Goal: Information Seeking & Learning: Find specific page/section

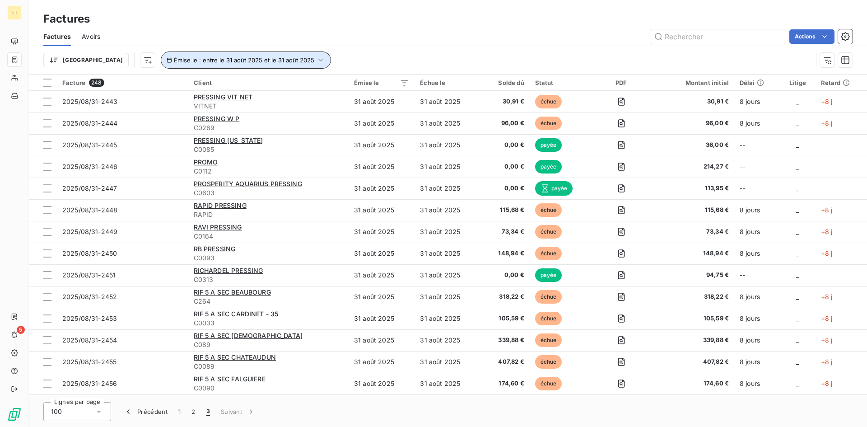
click at [174, 61] on span "Émise le : entre le 31 août 2025 et le 31 août 2025" at bounding box center [244, 59] width 140 height 7
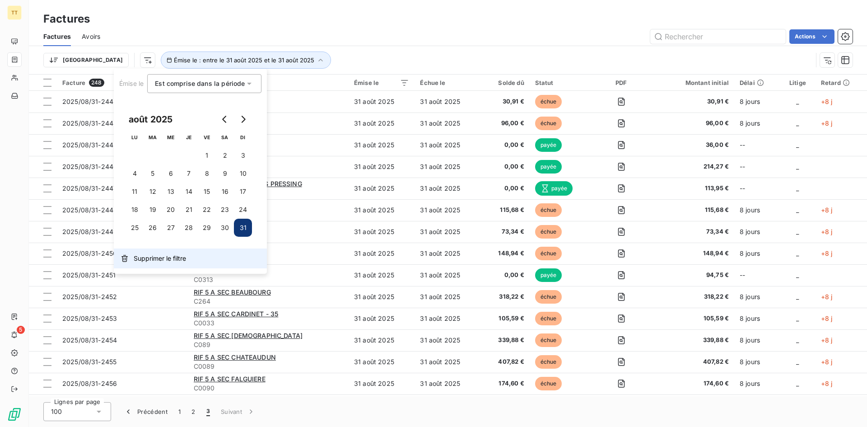
click at [174, 261] on span "Supprimer le filtre" at bounding box center [160, 258] width 52 height 9
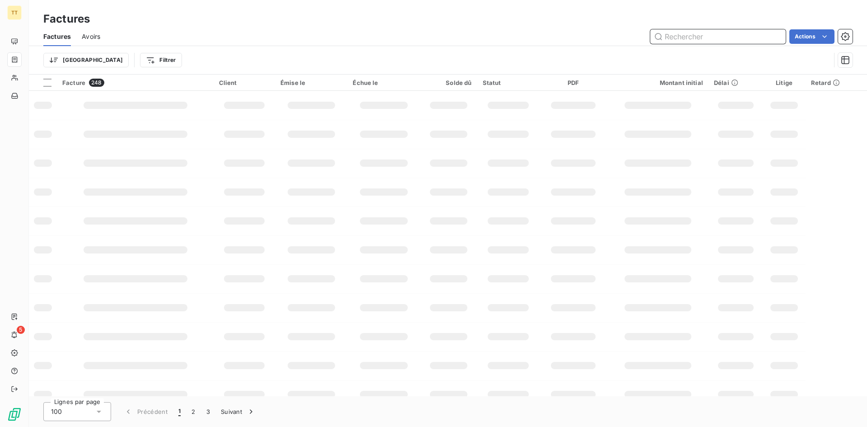
click at [742, 32] on input "text" at bounding box center [719, 36] width 136 height 14
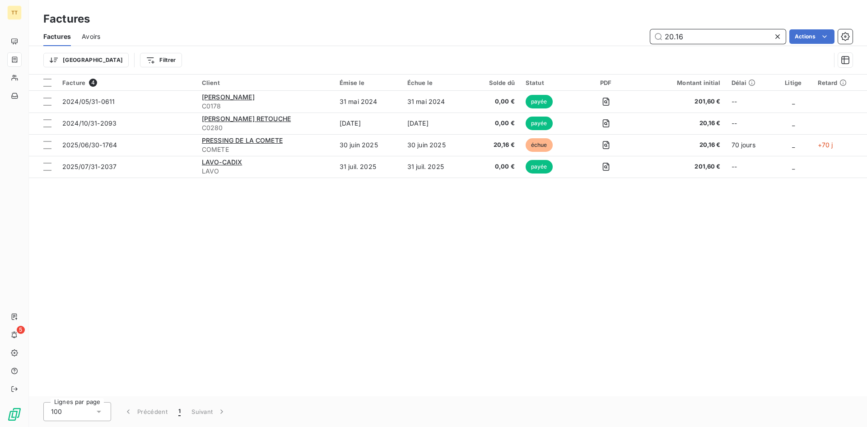
click at [90, 44] on div "Avoirs" at bounding box center [91, 36] width 19 height 19
type input "20.16"
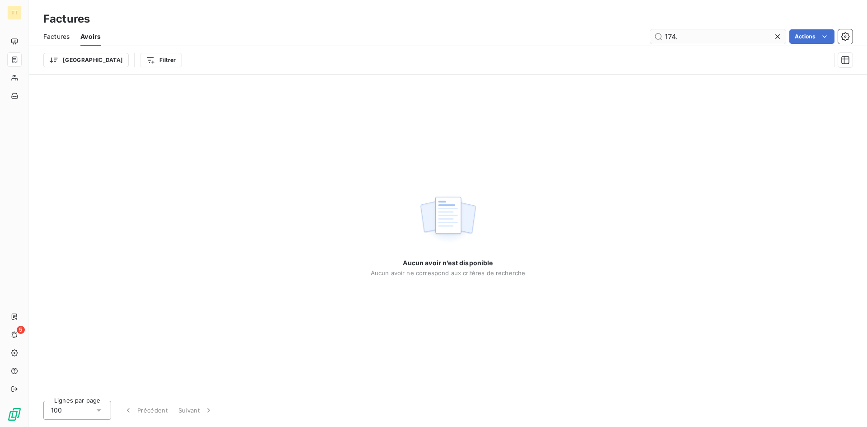
click at [740, 38] on input "174." at bounding box center [719, 36] width 136 height 14
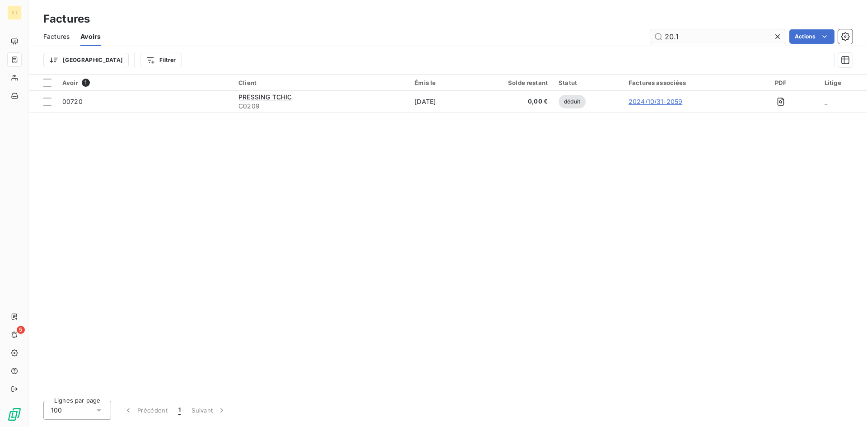
type input "20.16"
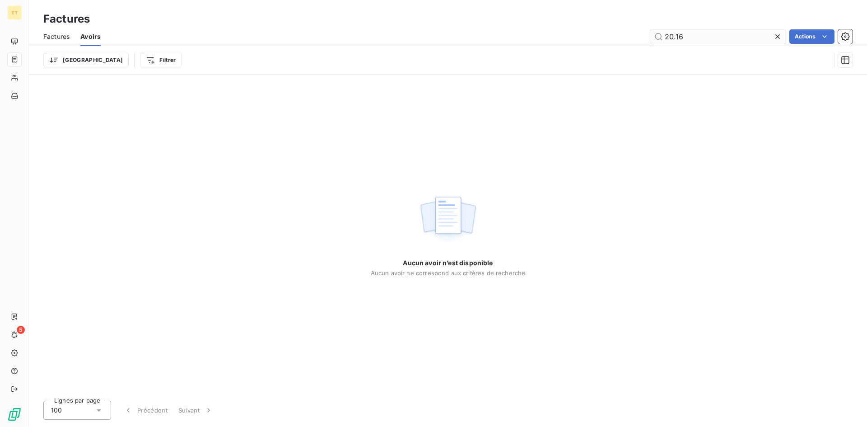
click at [677, 40] on input "20.16" at bounding box center [719, 36] width 136 height 14
click at [63, 41] on span "Factures" at bounding box center [56, 36] width 26 height 9
type input "28.8"
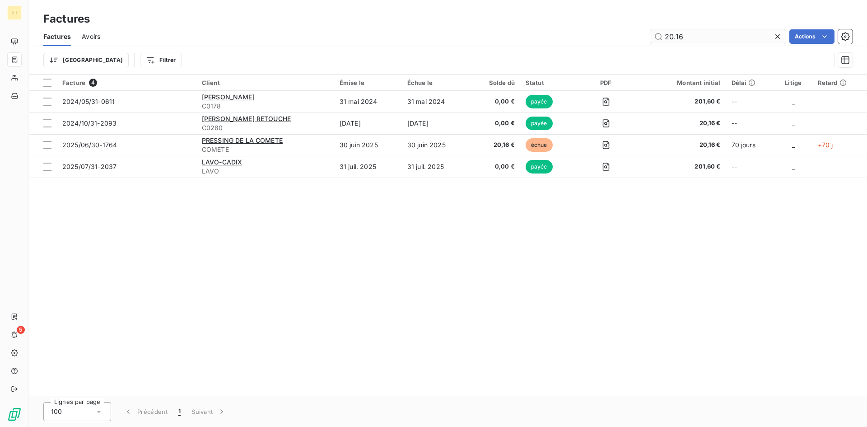
click at [668, 37] on input "20.16" at bounding box center [719, 36] width 136 height 14
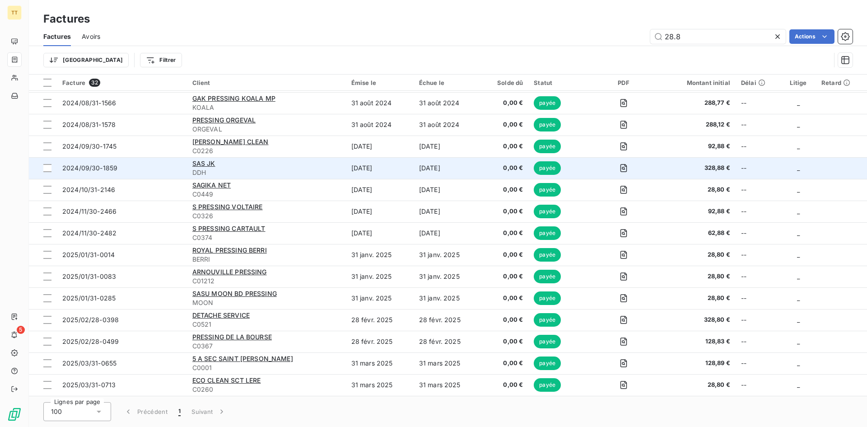
scroll to position [226, 0]
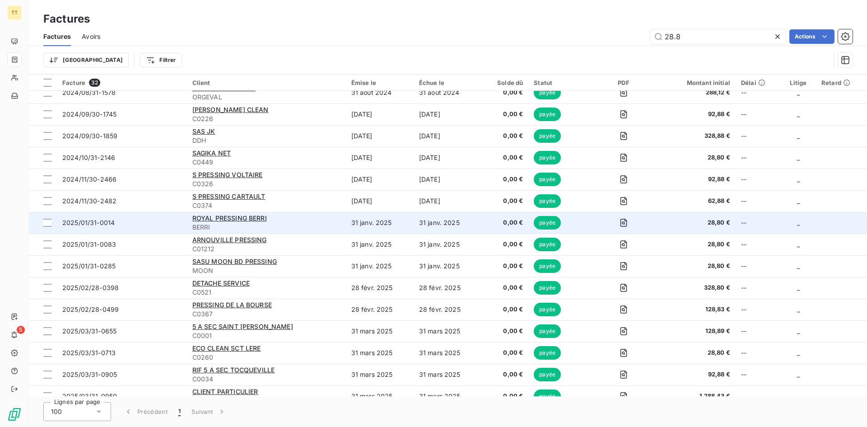
type input "28.8"
click at [372, 217] on td "31 janv. 2025" at bounding box center [380, 223] width 68 height 22
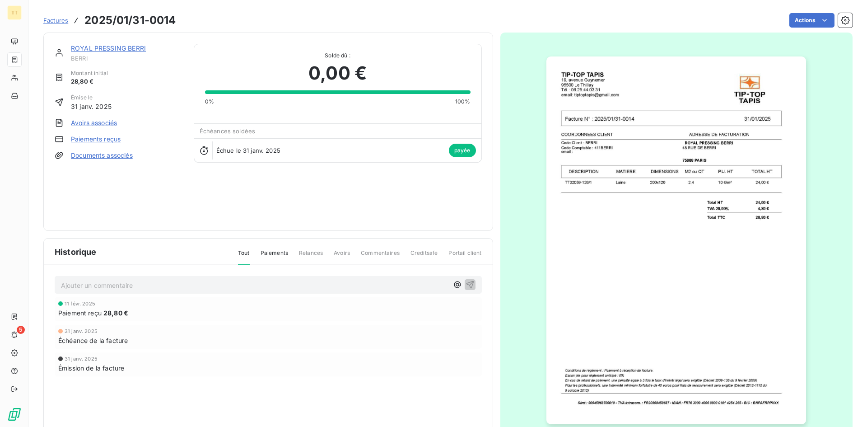
scroll to position [39, 0]
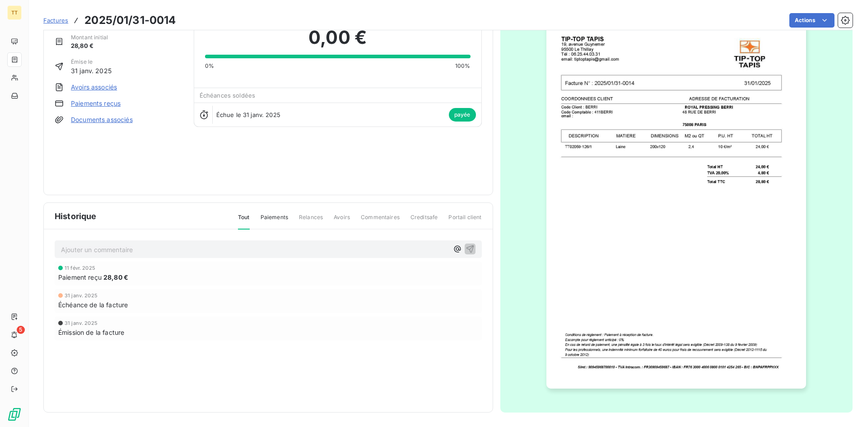
click at [95, 87] on link "Avoirs associés" at bounding box center [94, 87] width 46 height 9
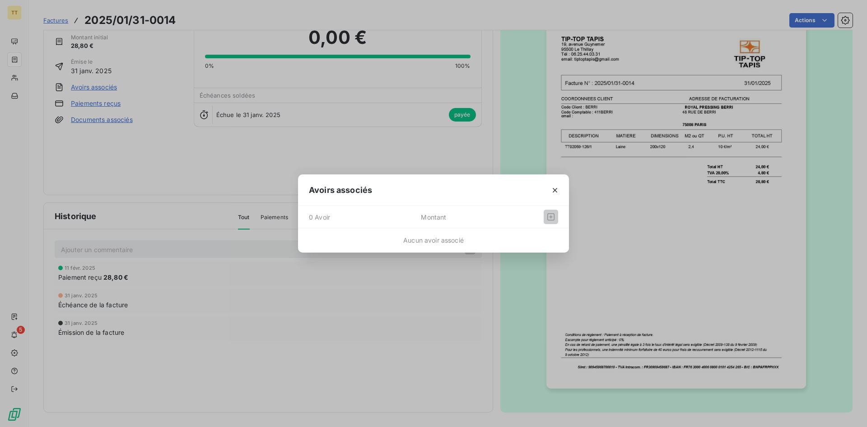
click at [103, 91] on div "Avoirs associés 0 Avoir Montant Aucun avoir associé" at bounding box center [433, 213] width 867 height 427
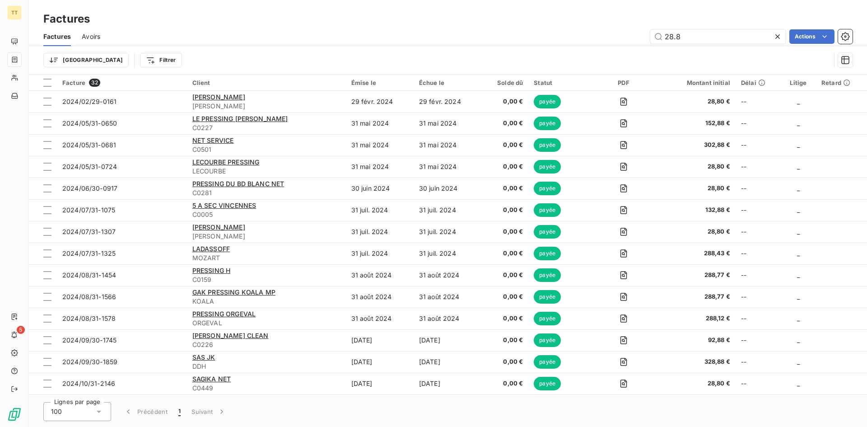
click at [98, 35] on span "Avoirs" at bounding box center [91, 36] width 19 height 9
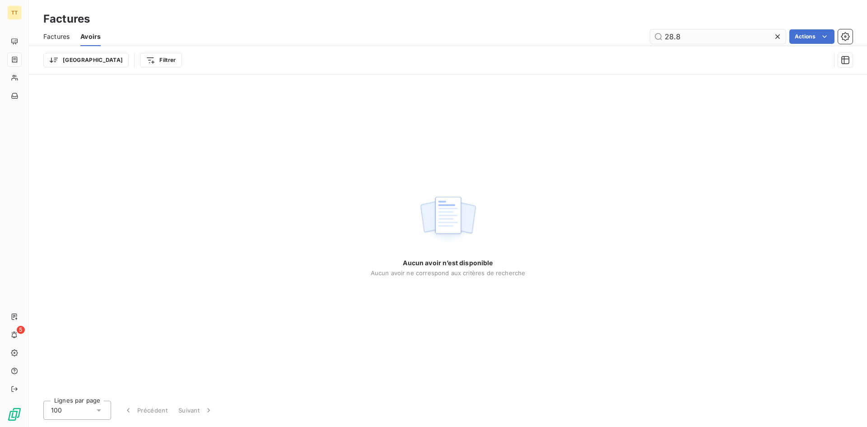
click at [668, 42] on input "28.8" at bounding box center [719, 36] width 136 height 14
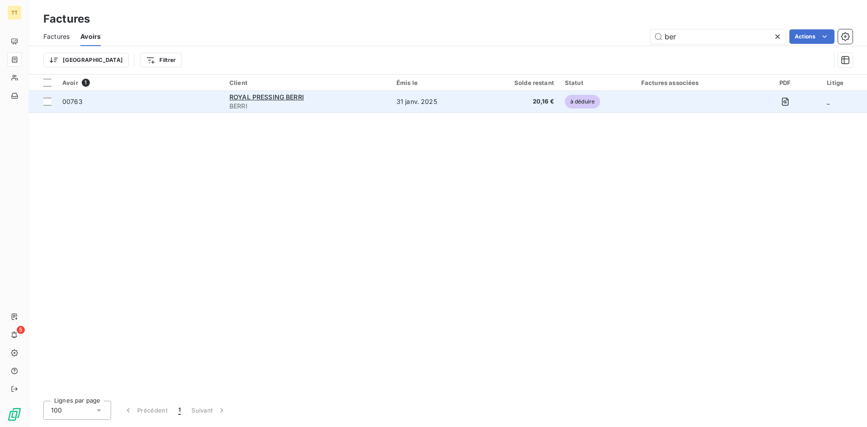
type input "ber"
click at [517, 93] on td "20,16 €" at bounding box center [518, 102] width 84 height 22
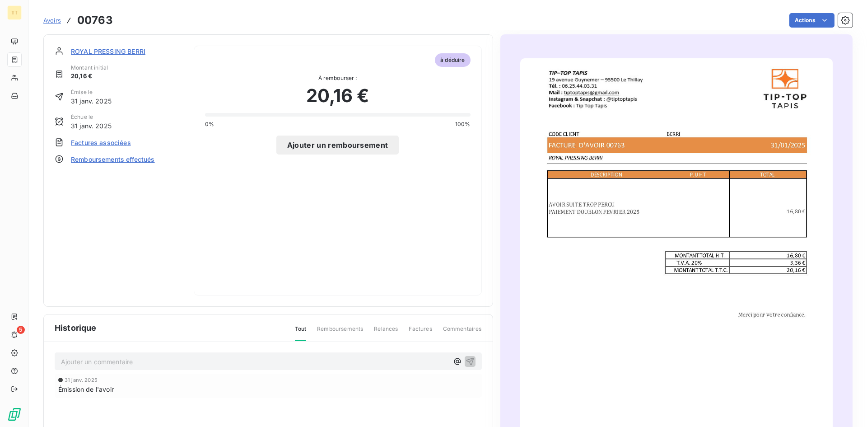
scroll to position [47, 0]
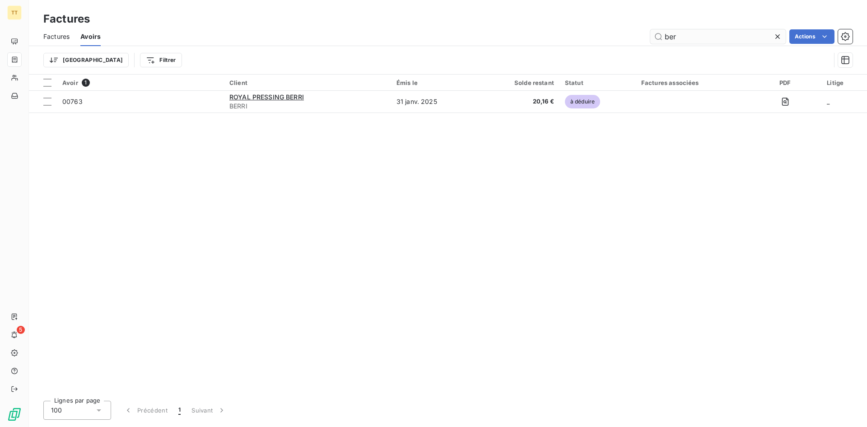
click at [679, 39] on input "ber" at bounding box center [719, 36] width 136 height 14
click at [678, 40] on input "ber" at bounding box center [719, 36] width 136 height 14
click at [53, 40] on span "Factures" at bounding box center [56, 36] width 26 height 9
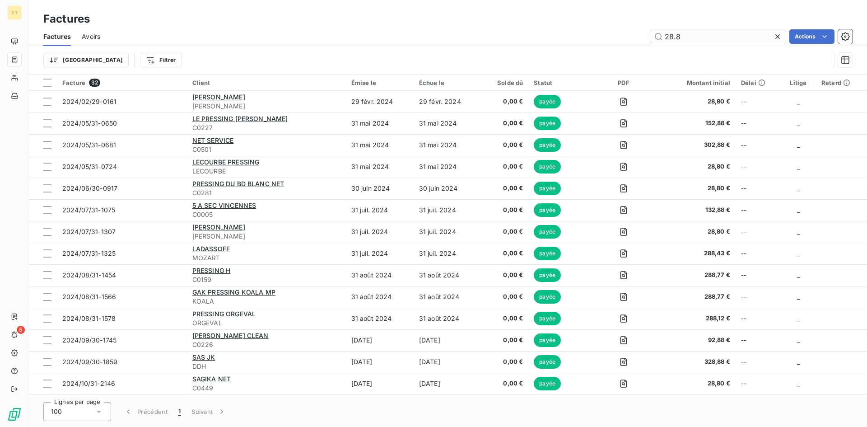
click at [682, 33] on input "28.8" at bounding box center [719, 36] width 136 height 14
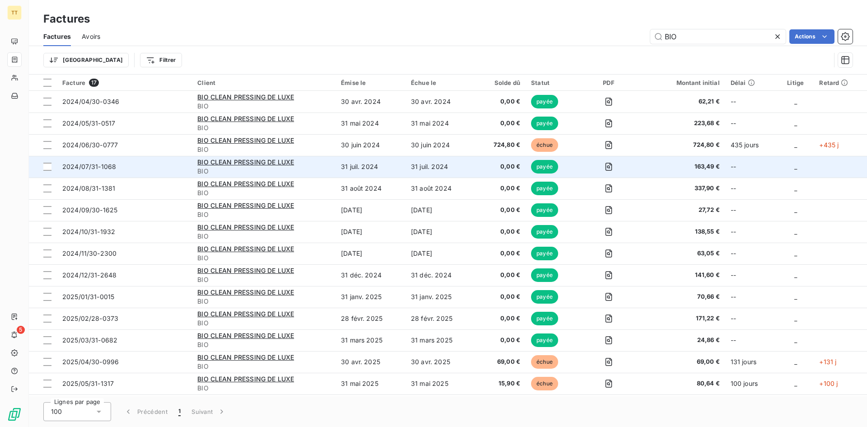
type input "BIO"
click at [501, 168] on span "0,00 €" at bounding box center [500, 166] width 39 height 9
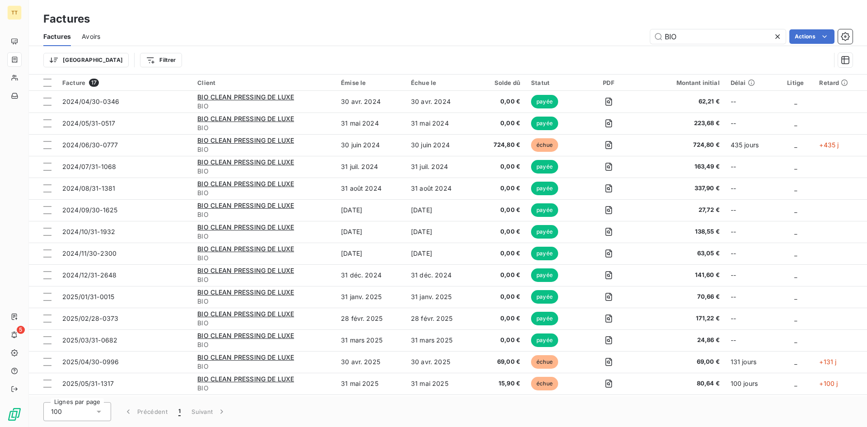
click at [99, 42] on div "Avoirs" at bounding box center [91, 36] width 19 height 19
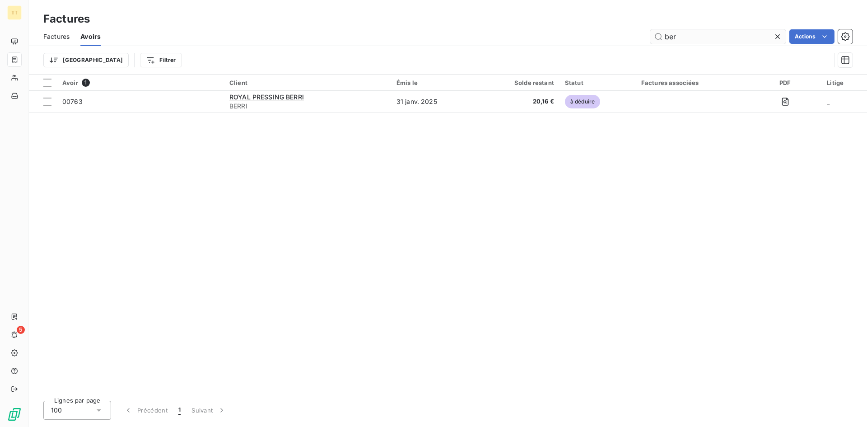
click at [715, 42] on input "ber" at bounding box center [719, 36] width 136 height 14
click at [716, 42] on input "ber" at bounding box center [719, 36] width 136 height 14
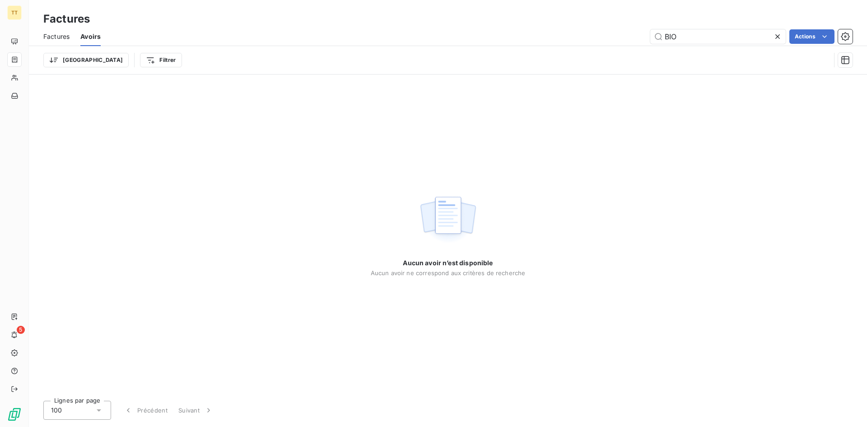
type input "BIO"
click at [59, 38] on span "Factures" at bounding box center [56, 36] width 26 height 9
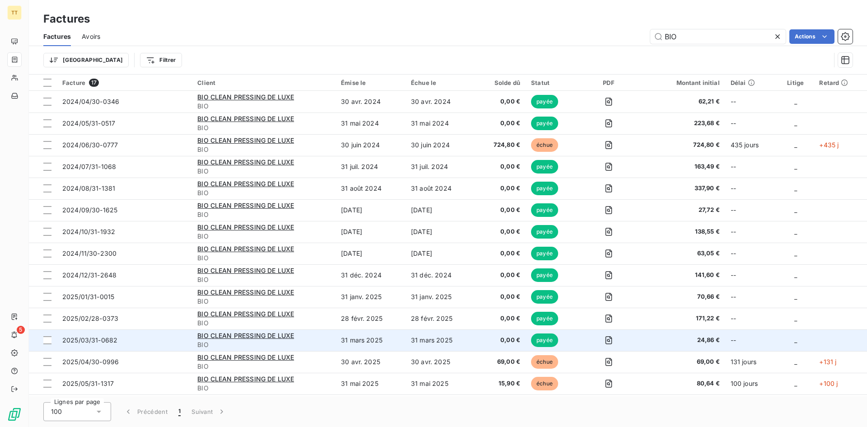
click at [429, 341] on td "31 mars 2025" at bounding box center [441, 340] width 70 height 22
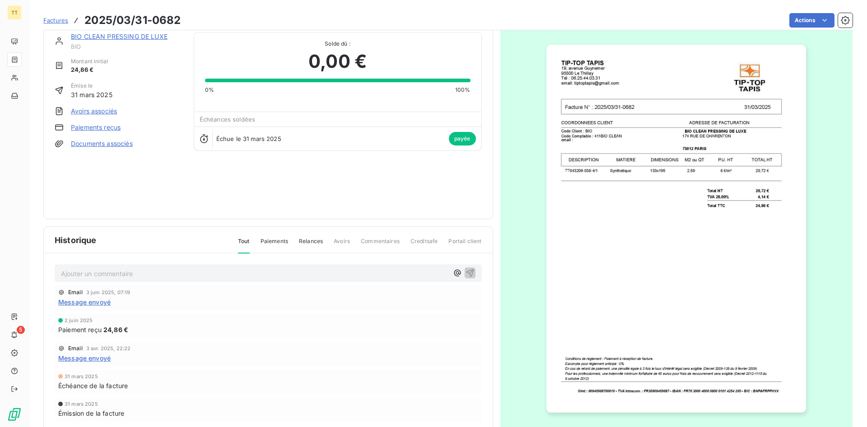
scroll to position [39, 0]
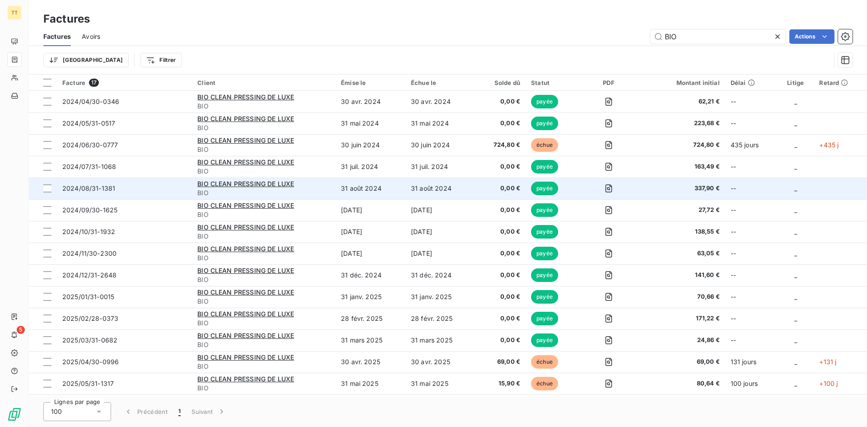
click at [479, 189] on td "0,00 €" at bounding box center [501, 189] width 50 height 22
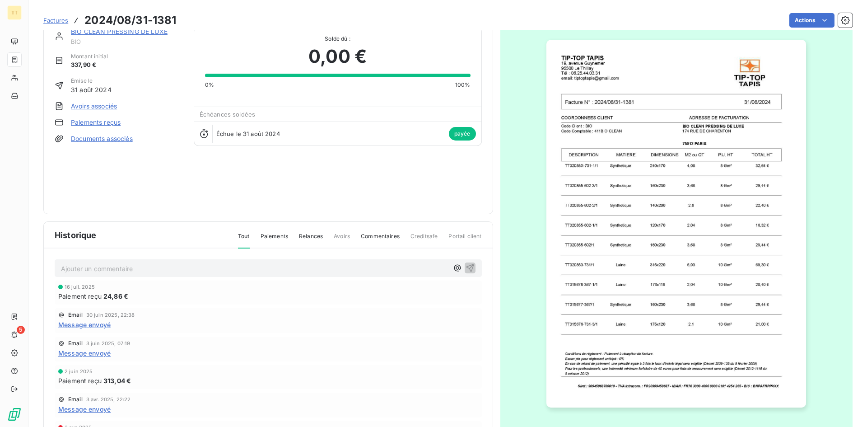
scroll to position [39, 0]
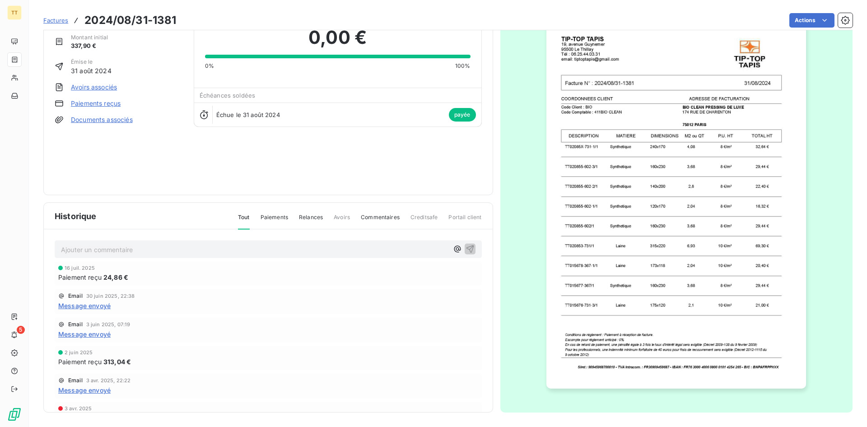
click at [673, 241] on img "button" at bounding box center [677, 205] width 260 height 368
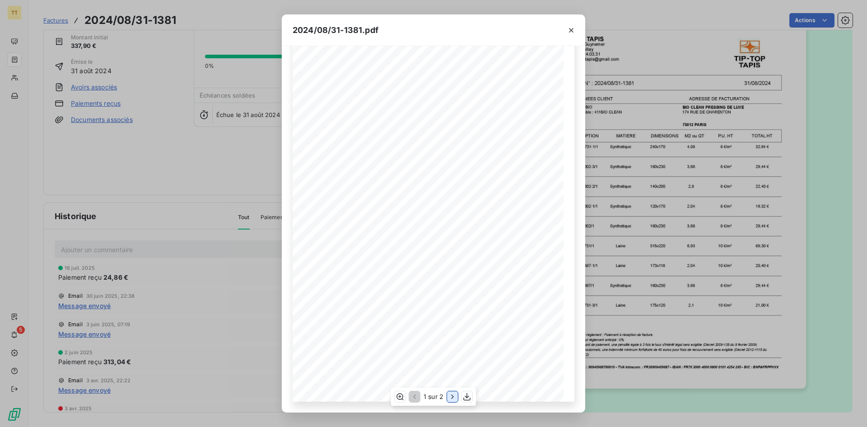
click at [452, 393] on icon "button" at bounding box center [452, 396] width 9 height 9
click at [254, 71] on div "2024/08/31-1381.pdf TIP-TOP TAPIS [STREET_ADDRESS] Tél : [PHONE_NUMBER] email: …" at bounding box center [433, 213] width 867 height 427
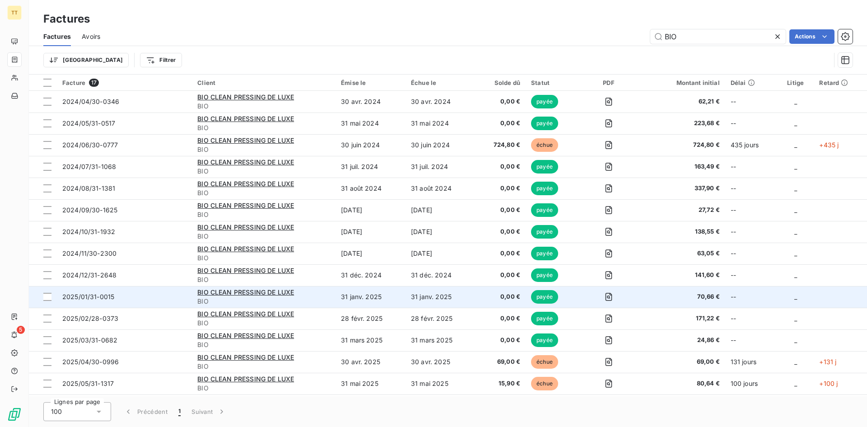
click at [449, 294] on td "31 janv. 2025" at bounding box center [441, 297] width 70 height 22
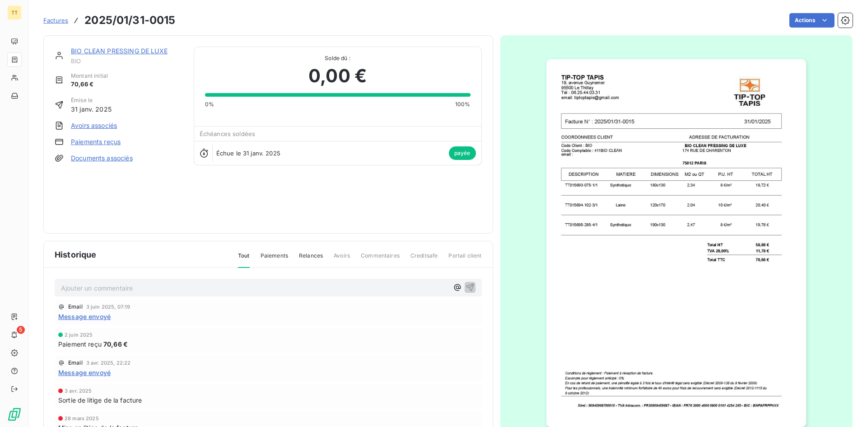
scroll to position [107, 0]
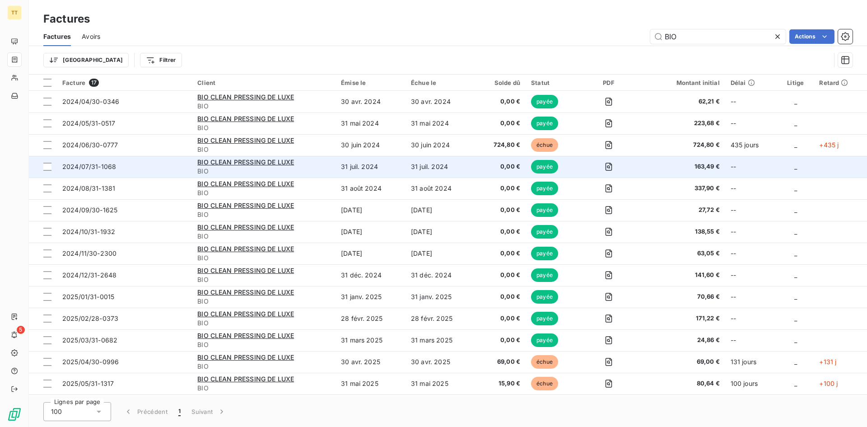
click at [670, 158] on td "163,49 €" at bounding box center [681, 167] width 87 height 22
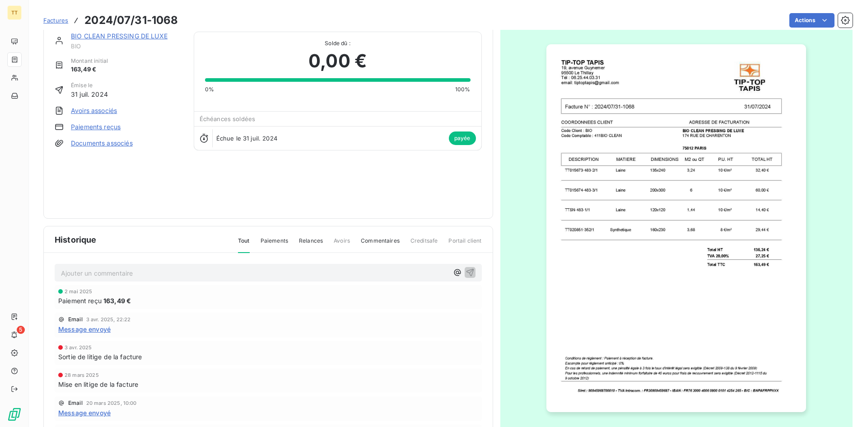
scroll to position [39, 0]
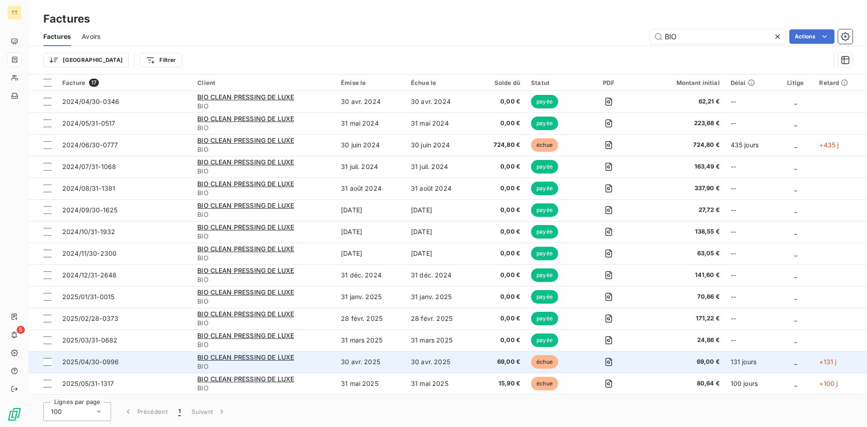
click at [663, 363] on span "69,00 €" at bounding box center [682, 361] width 76 height 9
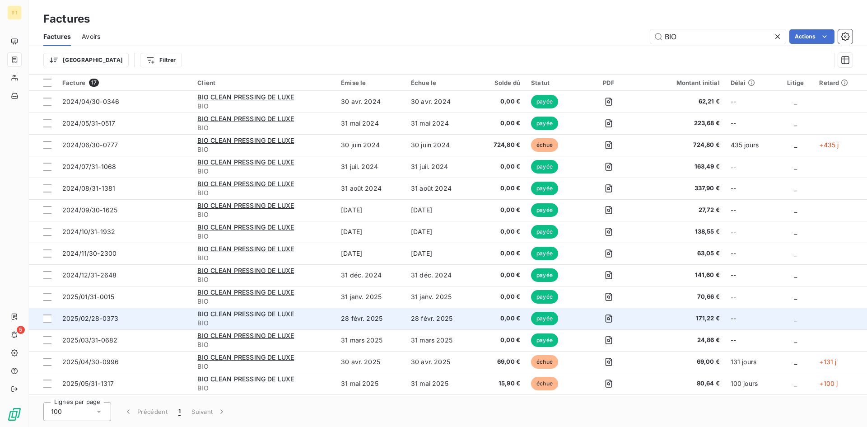
click at [456, 313] on td "28 févr. 2025" at bounding box center [441, 319] width 70 height 22
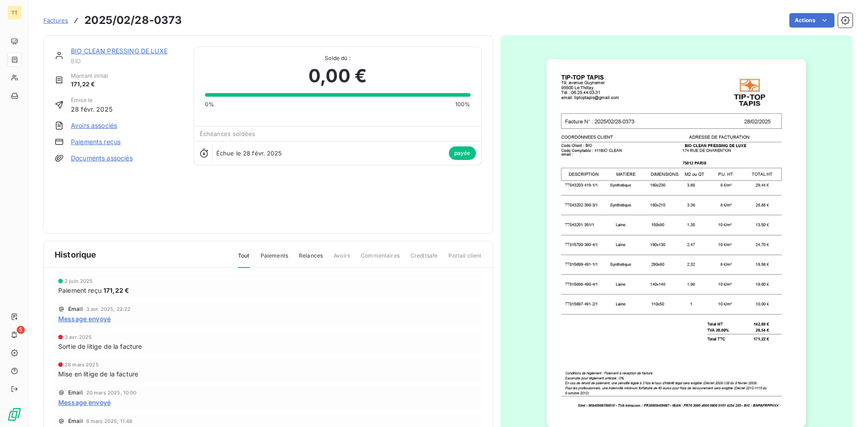
scroll to position [107, 0]
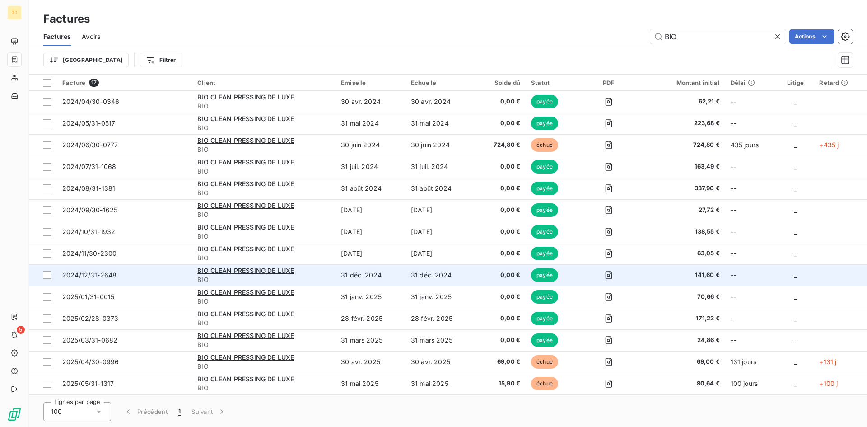
click at [470, 271] on td "31 déc. 2024" at bounding box center [441, 275] width 70 height 22
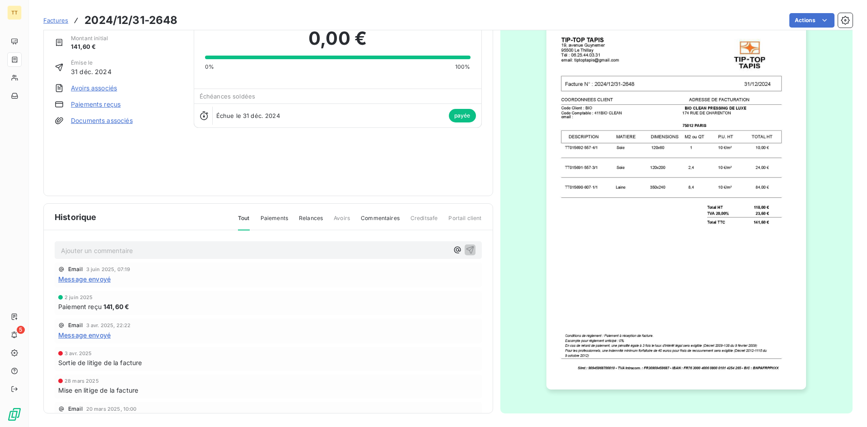
scroll to position [39, 0]
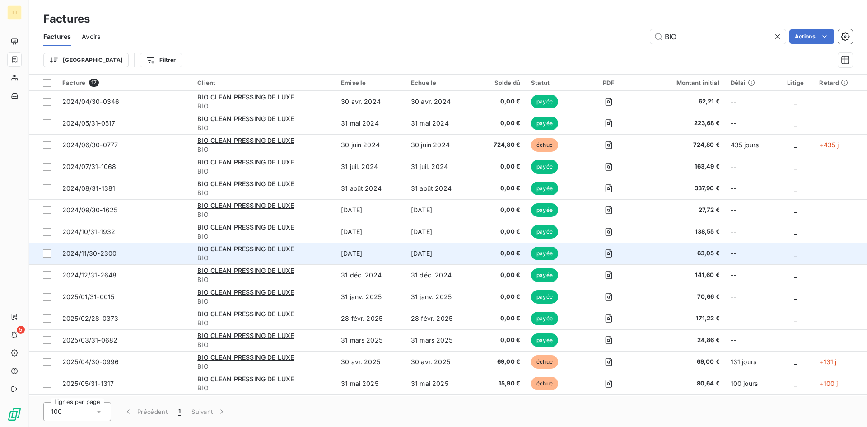
click at [476, 257] on tr "2024/11/30-2300 BIO CLEAN PRESSING DE LUXE BIO [DATE] [DATE] 0,00 € payée 63,05…" at bounding box center [448, 254] width 838 height 22
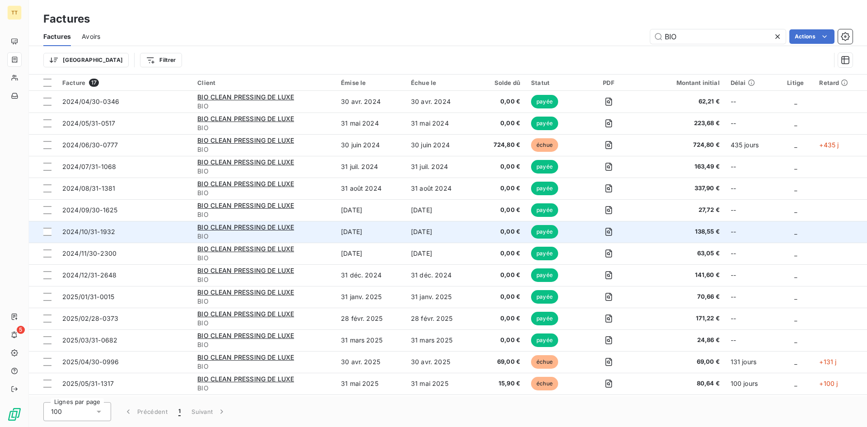
click at [487, 225] on td "0,00 €" at bounding box center [501, 232] width 50 height 22
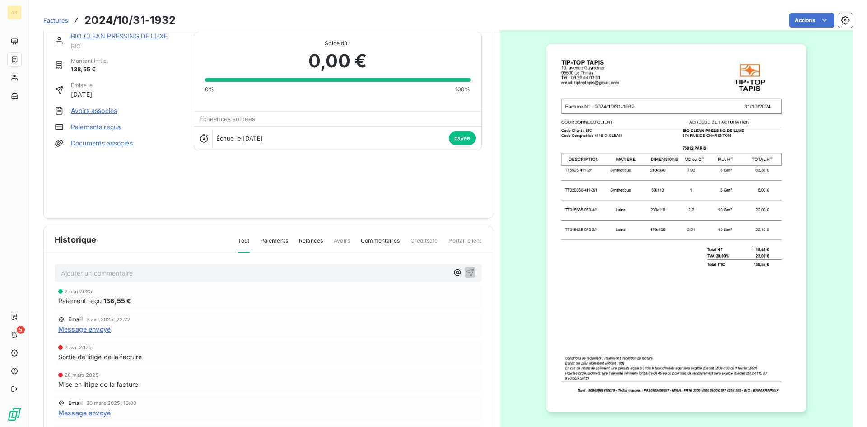
scroll to position [39, 0]
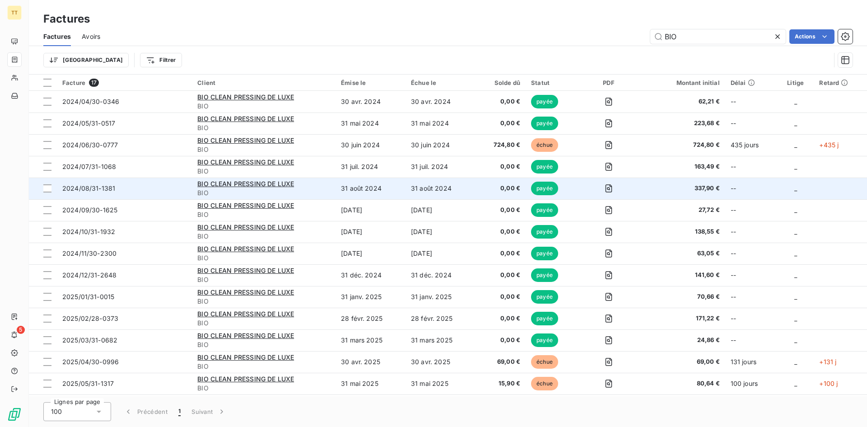
click at [475, 194] on td "31 août 2024" at bounding box center [441, 189] width 70 height 22
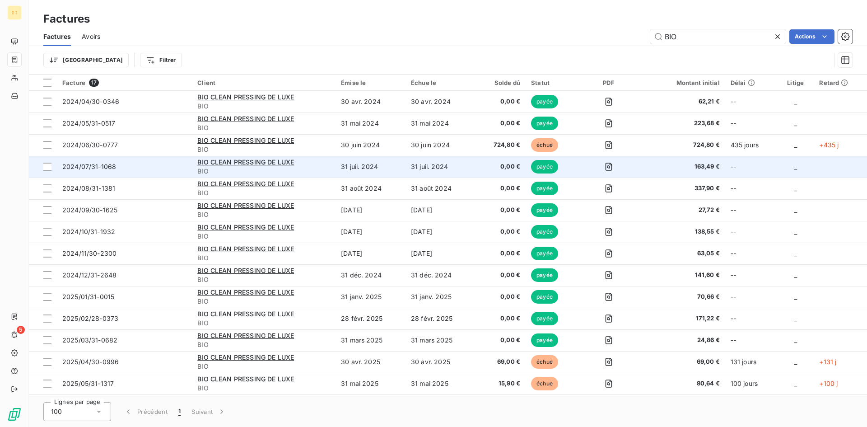
click at [476, 168] on td "31 juil. 2024" at bounding box center [441, 167] width 70 height 22
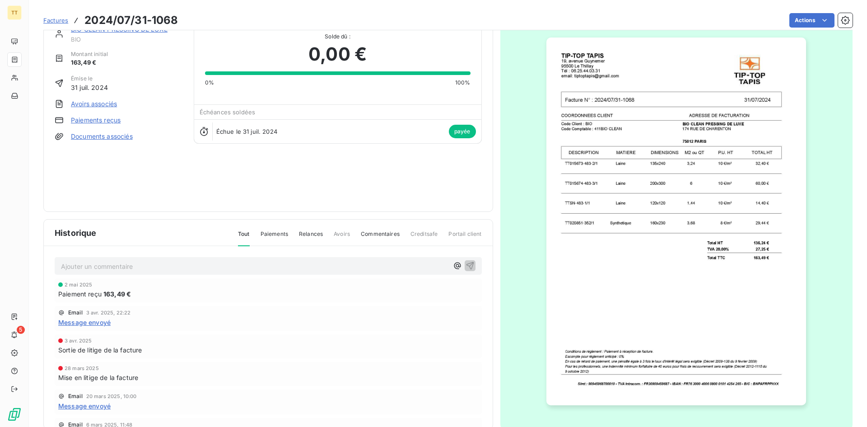
scroll to position [39, 0]
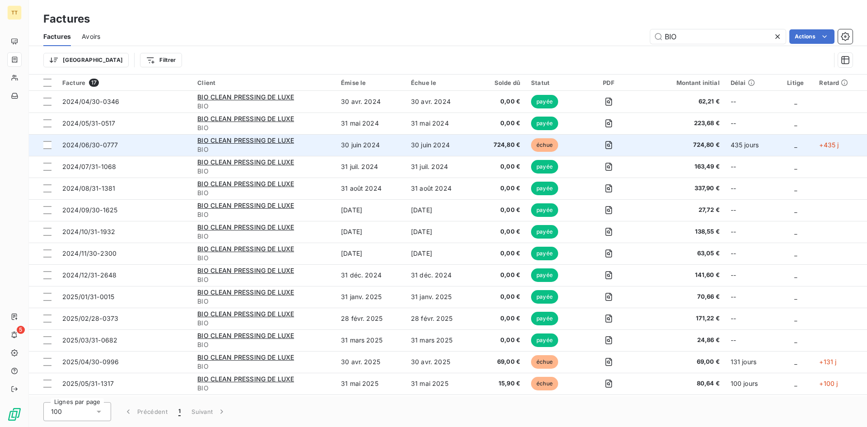
click at [490, 141] on span "724,80 €" at bounding box center [500, 144] width 39 height 9
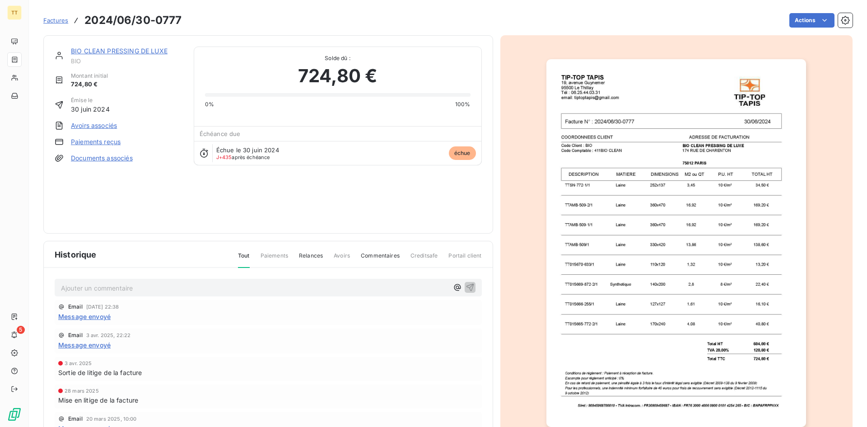
scroll to position [39, 0]
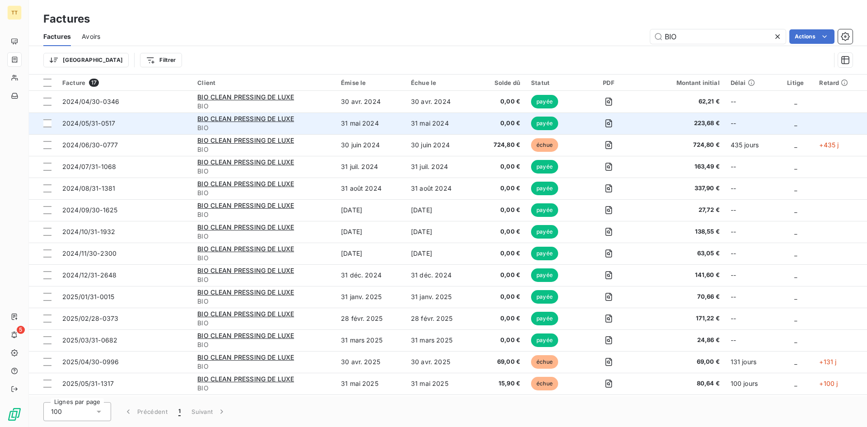
click at [494, 120] on span "0,00 €" at bounding box center [500, 123] width 39 height 9
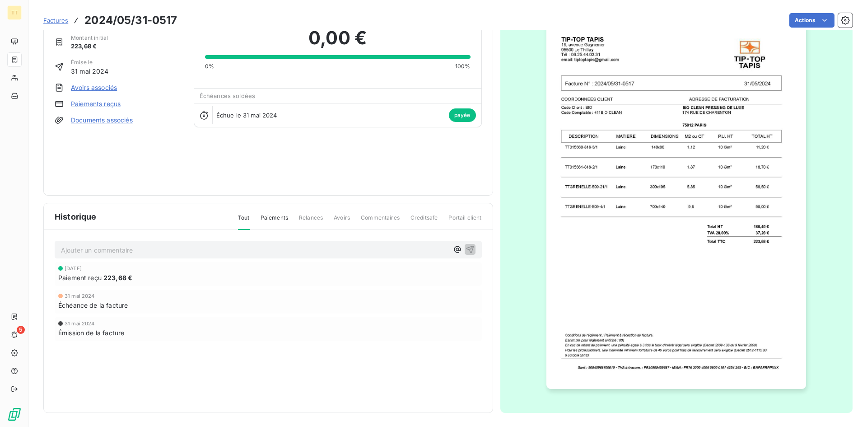
scroll to position [39, 0]
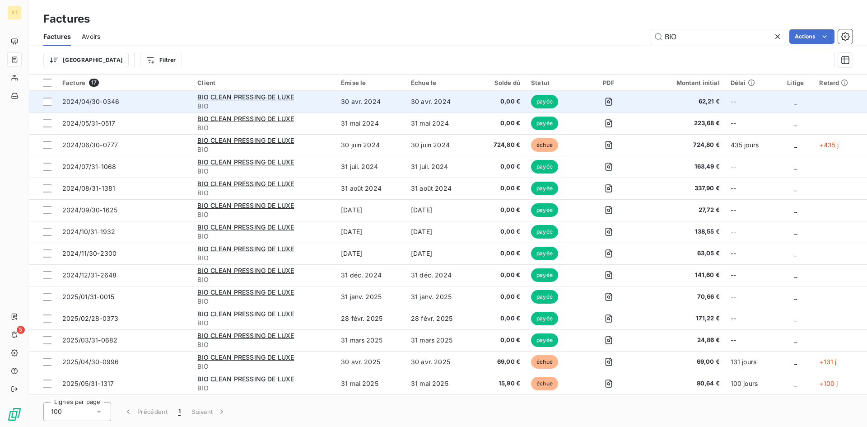
click at [507, 97] on span "0,00 €" at bounding box center [500, 101] width 39 height 9
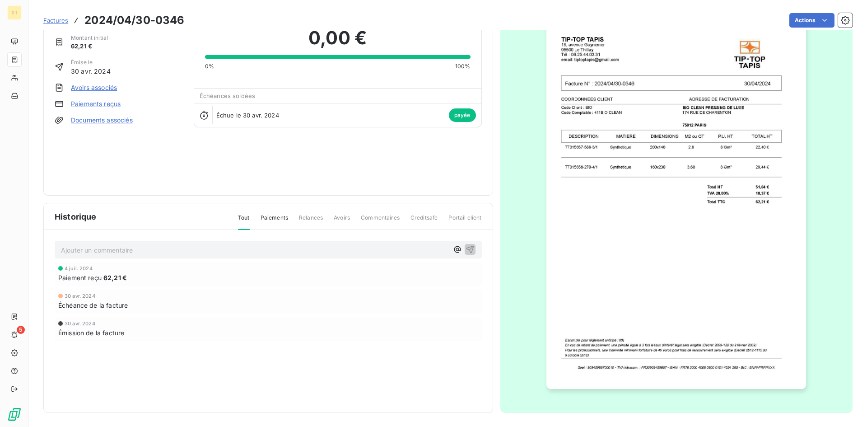
scroll to position [39, 0]
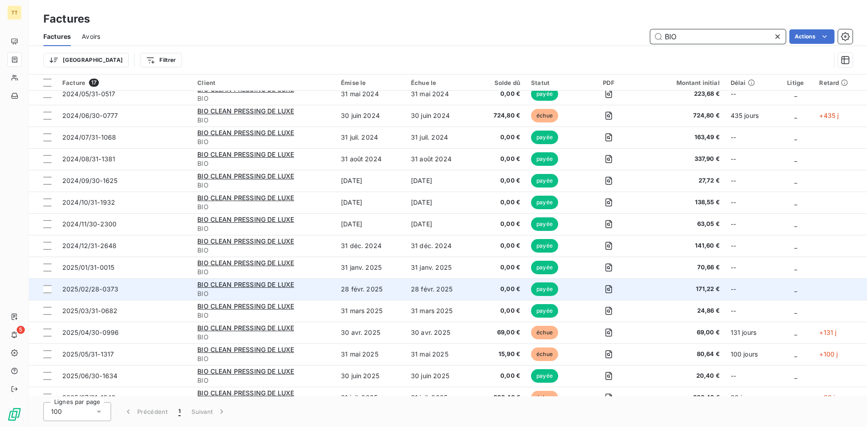
scroll to position [64, 0]
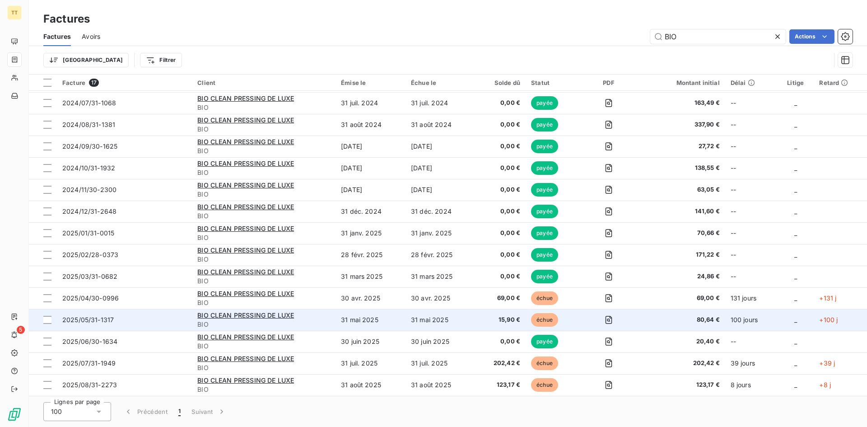
click at [469, 321] on td "31 mai 2025" at bounding box center [441, 320] width 70 height 22
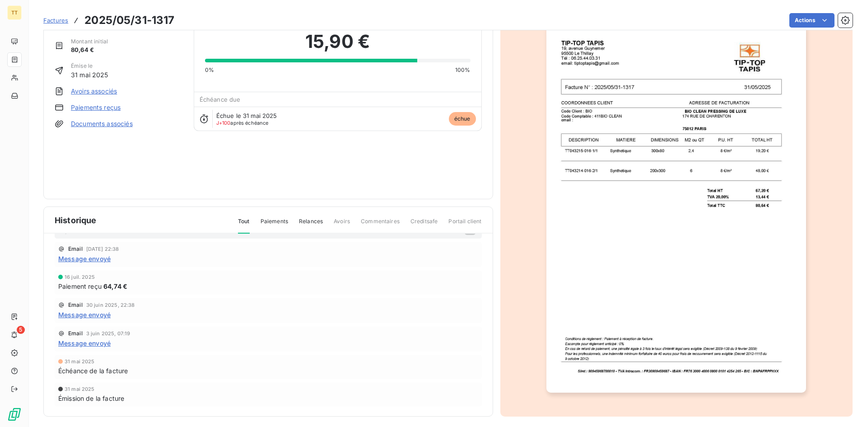
scroll to position [39, 0]
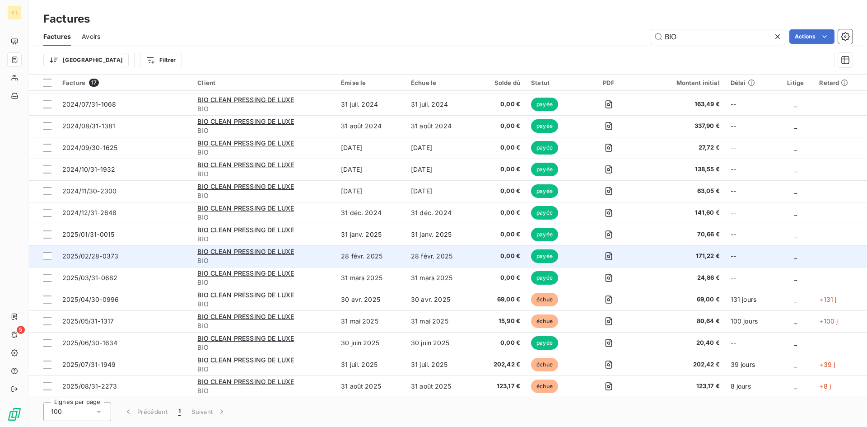
scroll to position [64, 0]
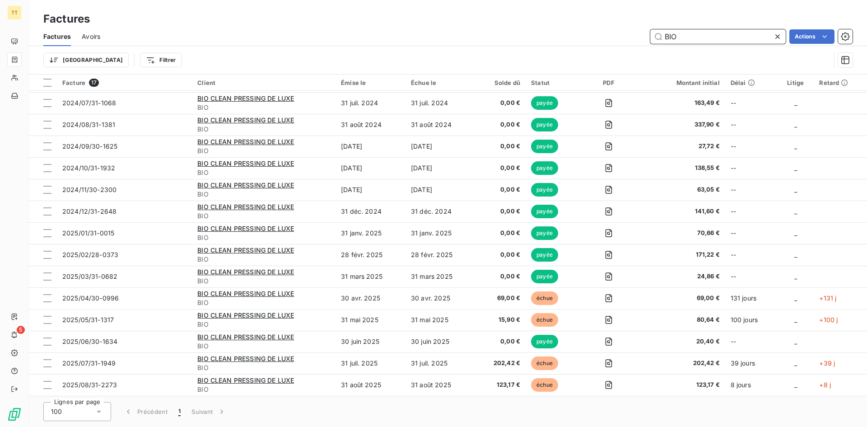
click at [668, 37] on input "BIO" at bounding box center [719, 36] width 136 height 14
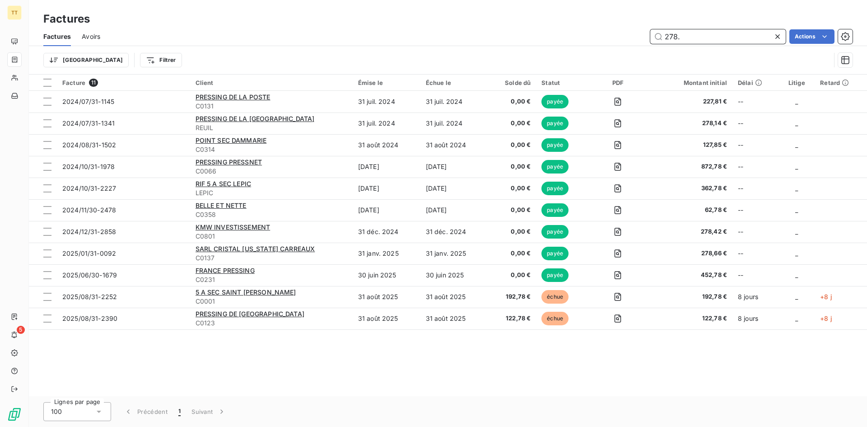
scroll to position [0, 0]
click at [695, 31] on input "278." at bounding box center [719, 36] width 136 height 14
drag, startPoint x: 695, startPoint y: 31, endPoint x: 690, endPoint y: 32, distance: 5.1
click at [690, 32] on input "278." at bounding box center [719, 36] width 136 height 14
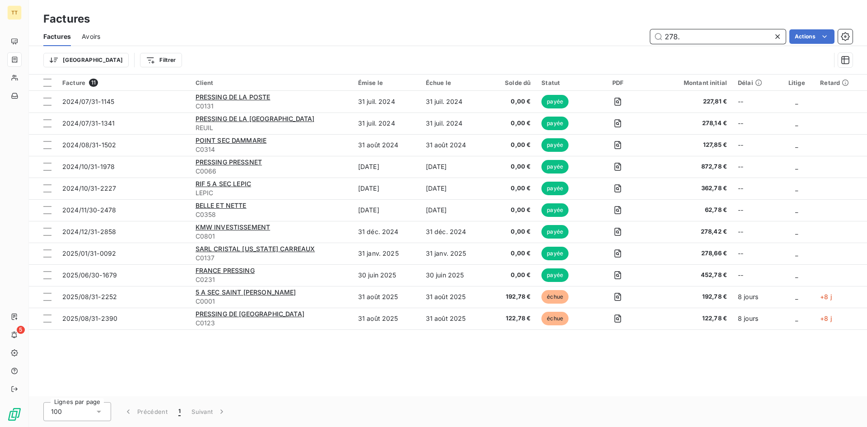
click at [690, 32] on input "278." at bounding box center [719, 36] width 136 height 14
drag, startPoint x: 690, startPoint y: 32, endPoint x: 679, endPoint y: 34, distance: 11.1
click at [679, 34] on input "278." at bounding box center [719, 36] width 136 height 14
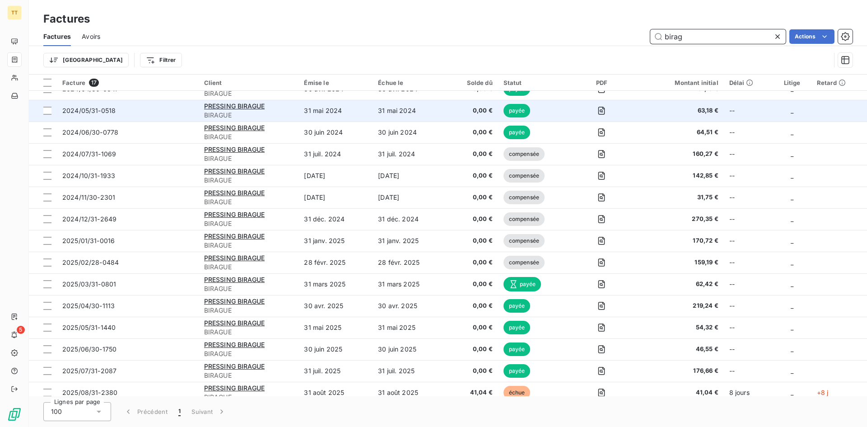
scroll to position [64, 0]
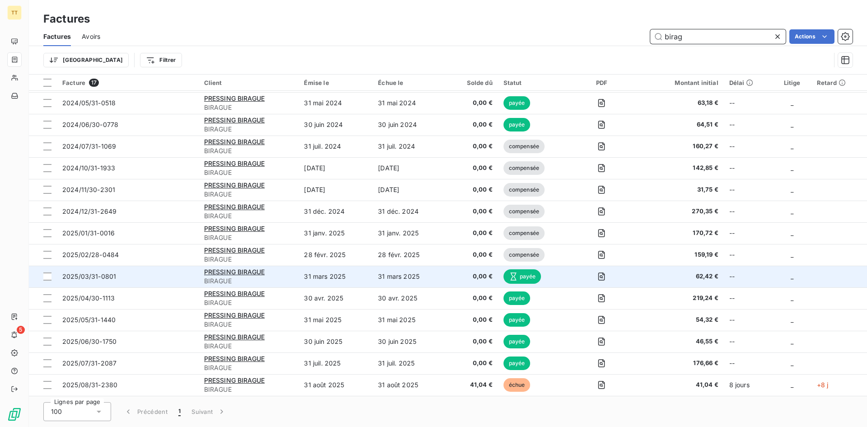
type input "birag"
click at [472, 270] on td "0,00 €" at bounding box center [473, 277] width 52 height 22
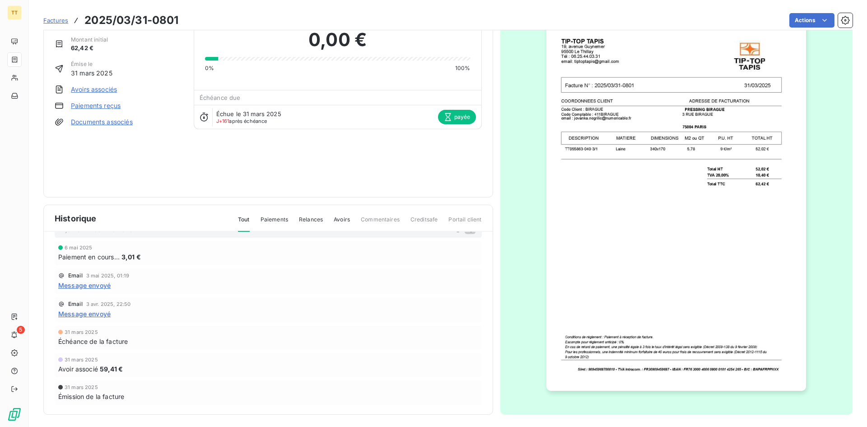
scroll to position [39, 0]
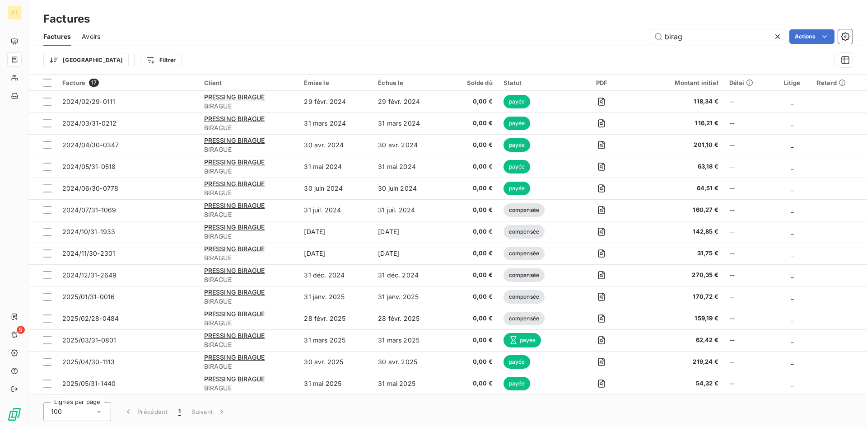
click at [105, 38] on div "Factures Avoirs birag Actions" at bounding box center [448, 36] width 838 height 19
click at [106, 31] on div "Factures Avoirs birag Actions" at bounding box center [448, 36] width 838 height 19
click at [77, 47] on div "Trier Filtrer" at bounding box center [448, 60] width 810 height 28
click at [94, 35] on span "Avoirs" at bounding box center [91, 36] width 19 height 9
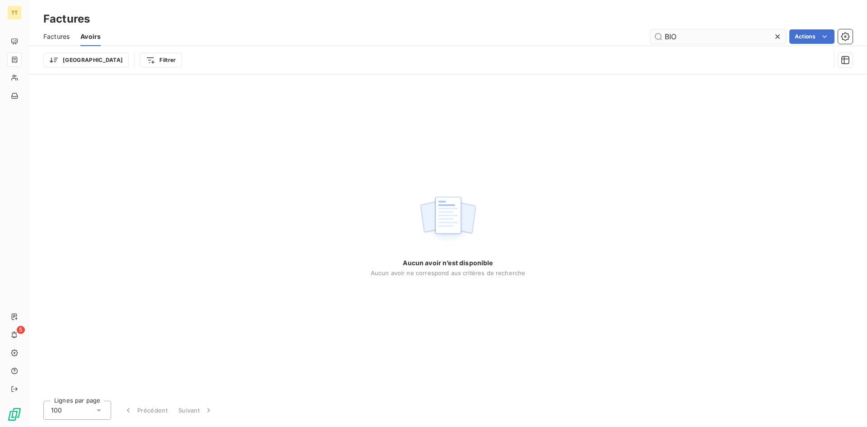
drag, startPoint x: 732, startPoint y: 43, endPoint x: 729, endPoint y: 40, distance: 4.8
click at [731, 43] on input "BIO" at bounding box center [719, 36] width 136 height 14
click at [729, 39] on input "BIO" at bounding box center [719, 36] width 136 height 14
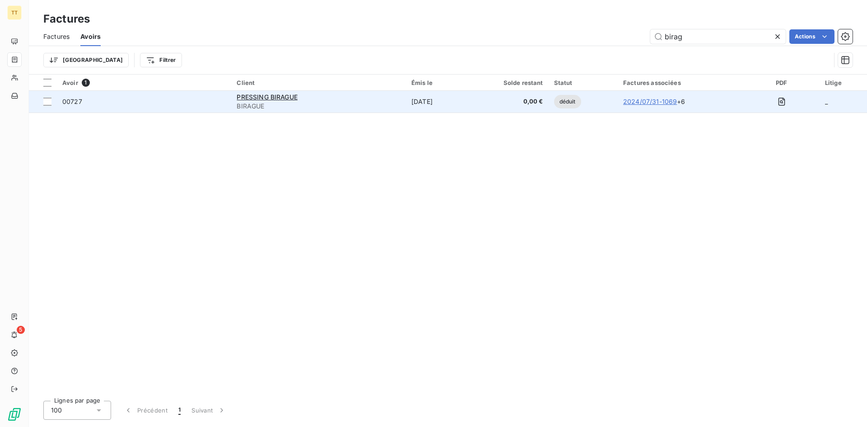
type input "birag"
click at [498, 98] on span "0,00 €" at bounding box center [505, 101] width 76 height 9
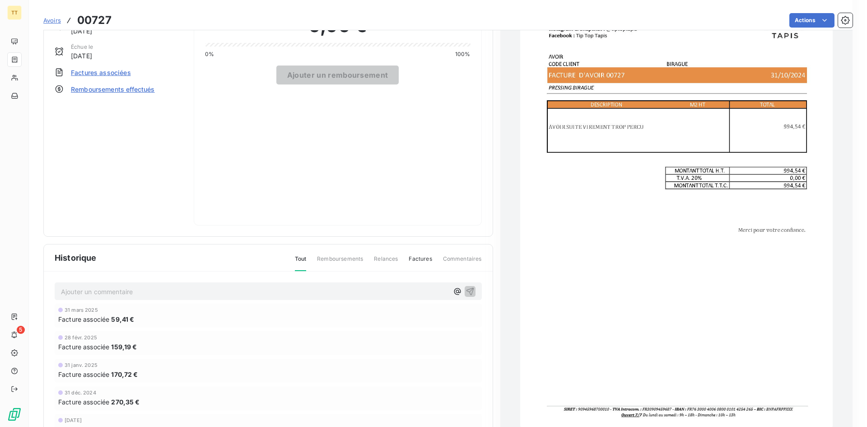
scroll to position [108, 0]
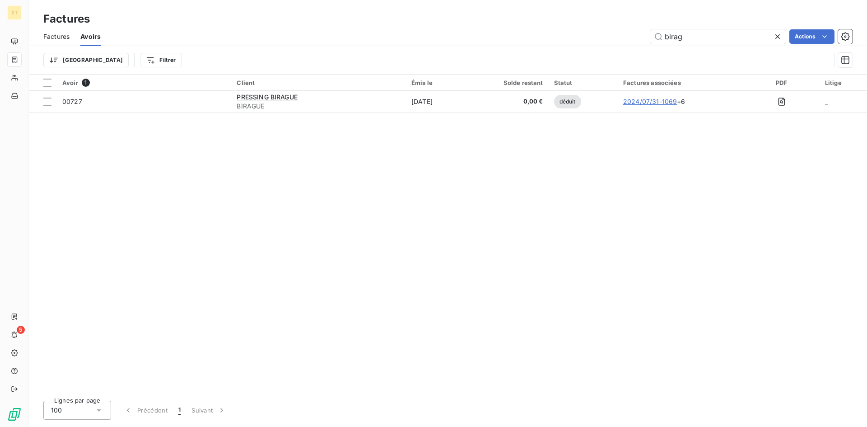
click at [65, 45] on div "Factures" at bounding box center [56, 36] width 26 height 19
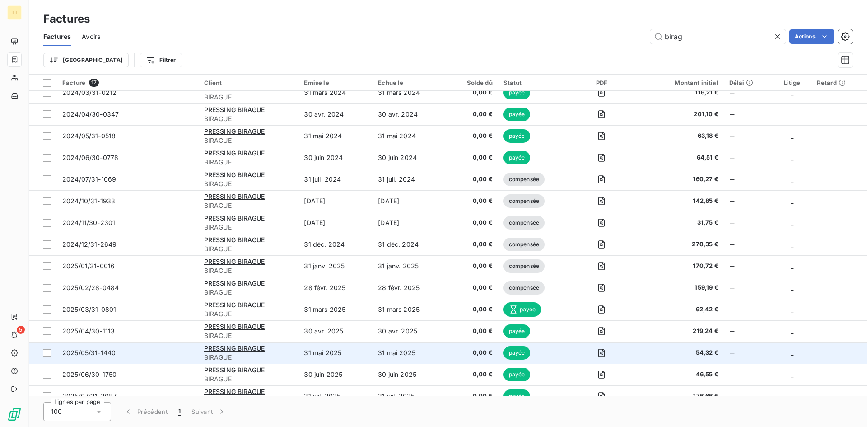
scroll to position [64, 0]
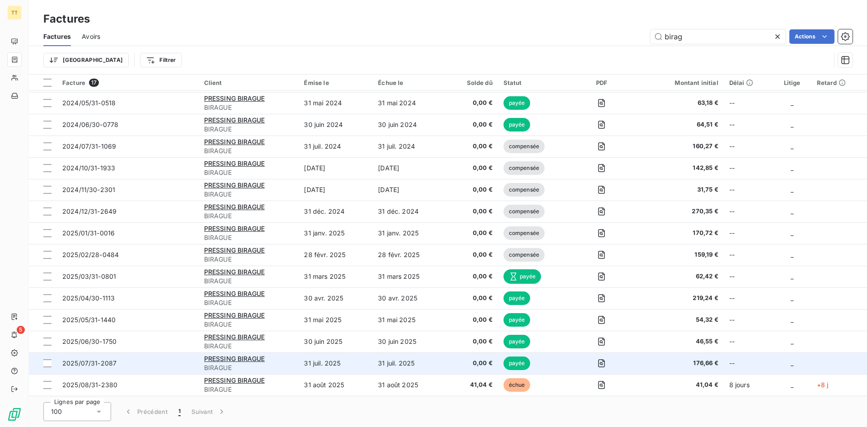
click at [384, 355] on td "31 juil. 2025" at bounding box center [410, 363] width 74 height 22
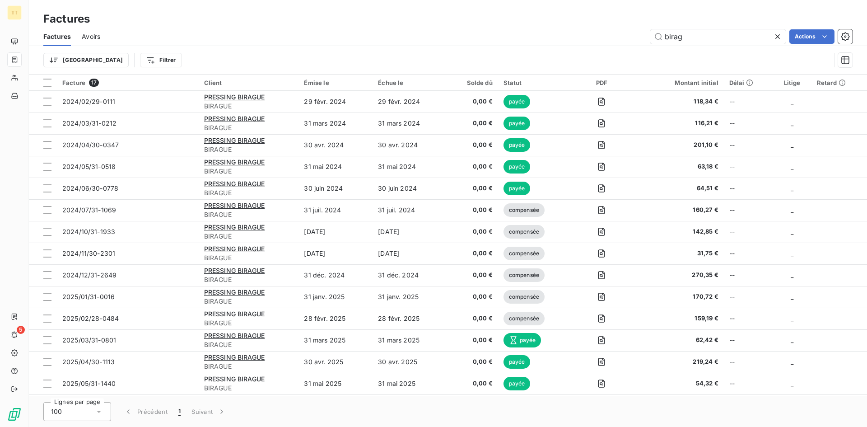
click at [70, 50] on div "Trier Filtrer" at bounding box center [448, 60] width 810 height 28
click at [75, 41] on div "Factures Avoirs birag Actions" at bounding box center [448, 36] width 838 height 19
click at [84, 39] on span "Avoirs" at bounding box center [91, 36] width 19 height 9
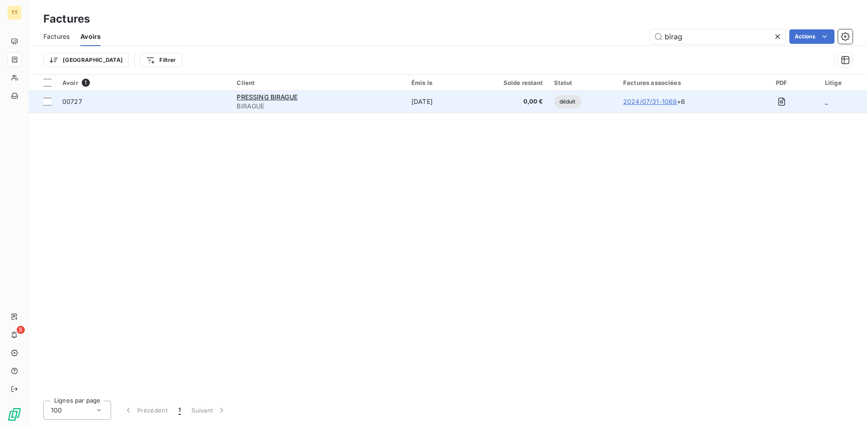
click at [331, 102] on span "BIRAGUE" at bounding box center [319, 106] width 164 height 9
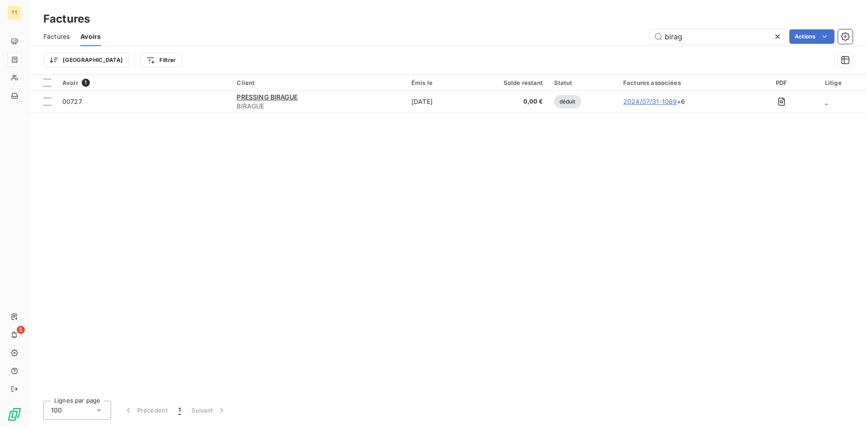
click at [65, 36] on span "Factures" at bounding box center [56, 36] width 26 height 9
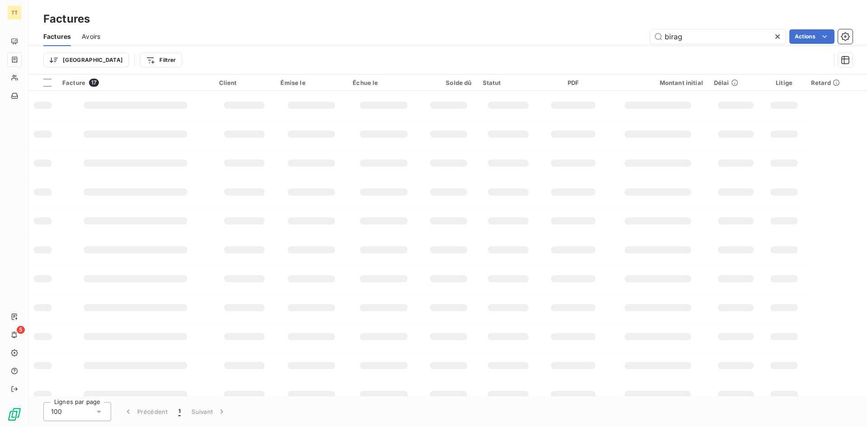
click at [674, 44] on div "Factures Avoirs birag Actions" at bounding box center [448, 36] width 838 height 19
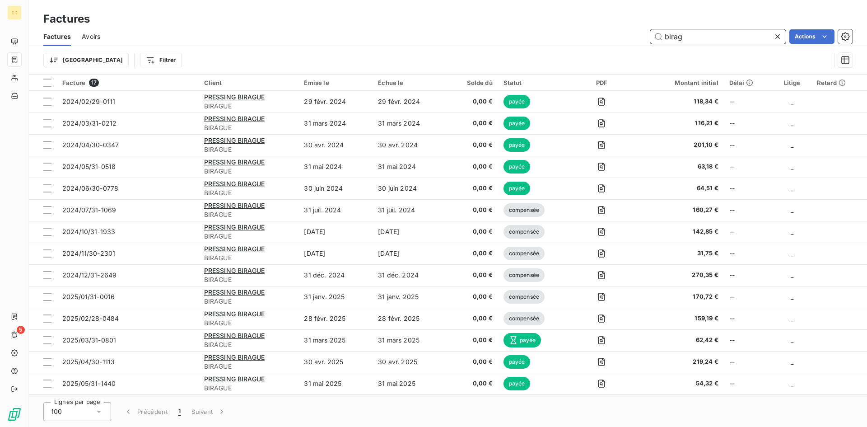
click at [668, 42] on input "birag" at bounding box center [719, 36] width 136 height 14
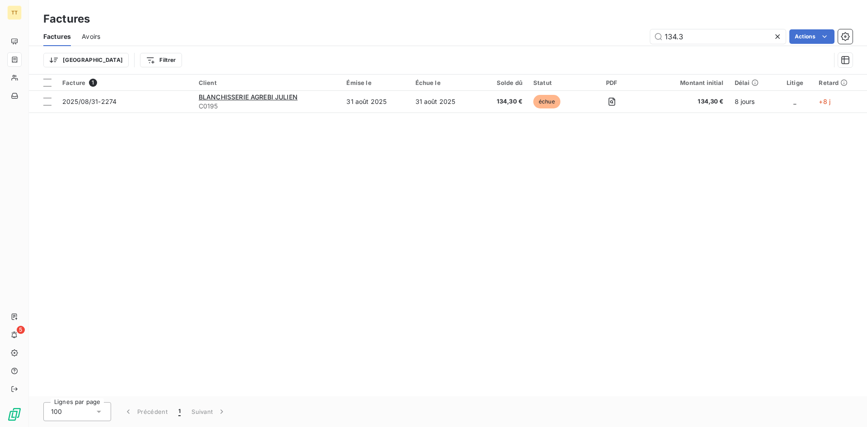
click at [704, 56] on div "Trier Filtrer" at bounding box center [436, 60] width 787 height 17
click at [695, 53] on div "Trier Filtrer" at bounding box center [436, 60] width 787 height 17
click at [684, 41] on input "134.3" at bounding box center [719, 36] width 136 height 14
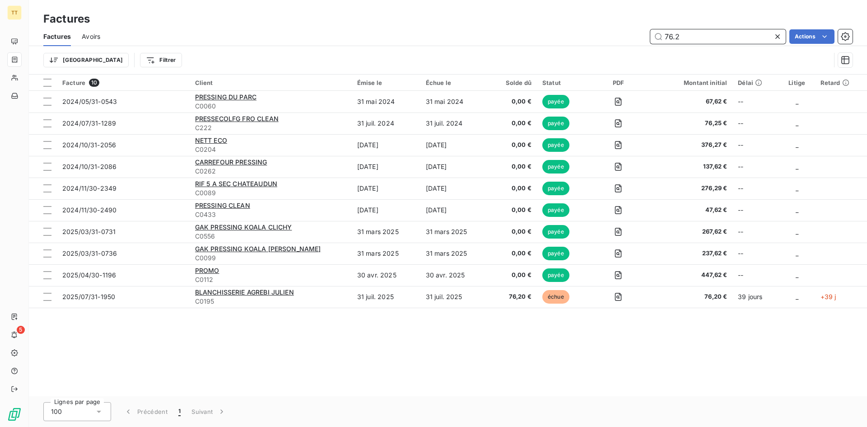
click at [673, 33] on input "76.2" at bounding box center [719, 36] width 136 height 14
click at [673, 32] on input "76.2" at bounding box center [719, 36] width 136 height 14
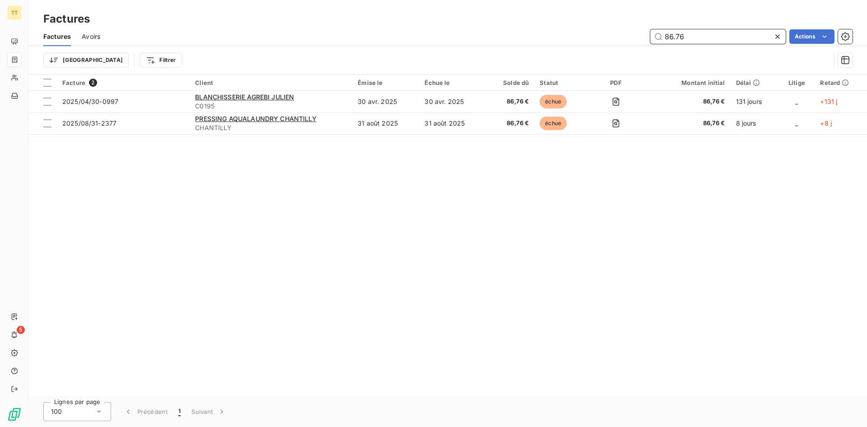
click at [721, 37] on input "86.76" at bounding box center [719, 36] width 136 height 14
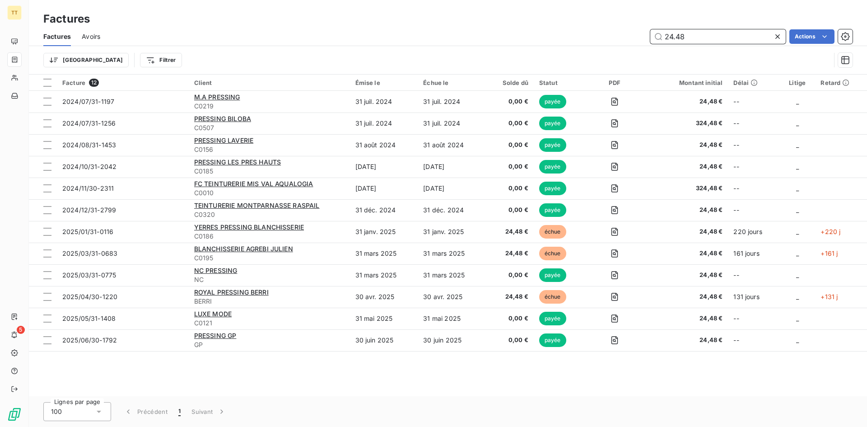
drag, startPoint x: 717, startPoint y: 42, endPoint x: 712, endPoint y: 43, distance: 5.5
click at [716, 42] on input "24.48" at bounding box center [719, 36] width 136 height 14
click at [712, 43] on input "24.48" at bounding box center [719, 36] width 136 height 14
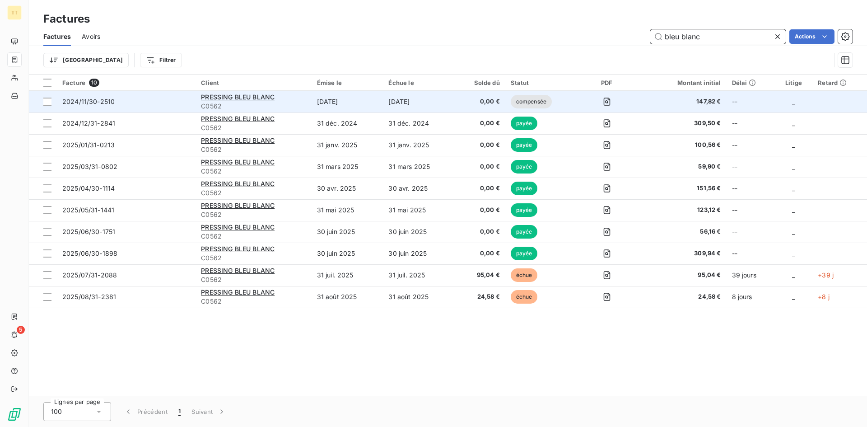
type input "bleu blanc"
click at [434, 106] on td "[DATE]" at bounding box center [419, 102] width 72 height 22
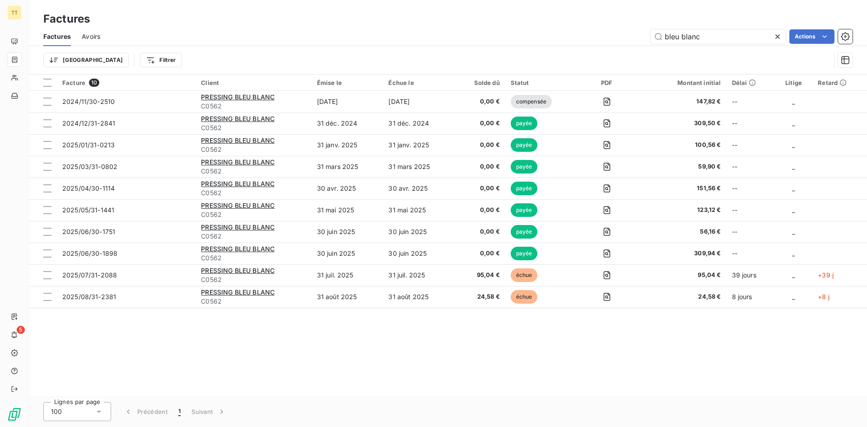
click at [86, 41] on div "Avoirs" at bounding box center [91, 36] width 19 height 19
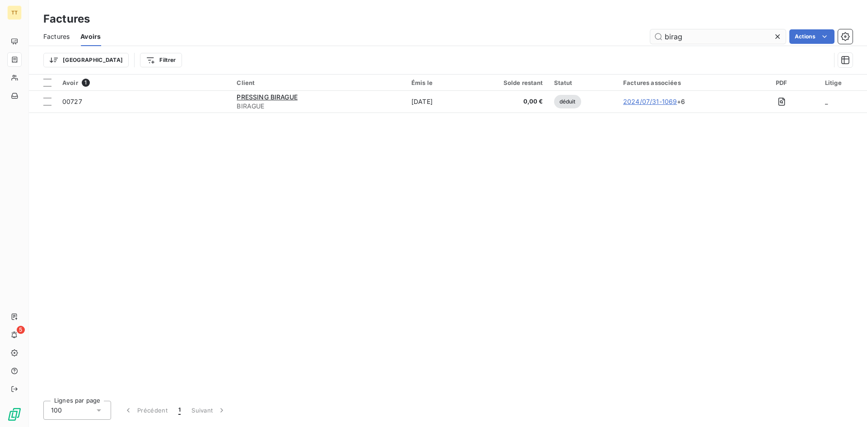
click at [716, 42] on input "birag" at bounding box center [719, 36] width 136 height 14
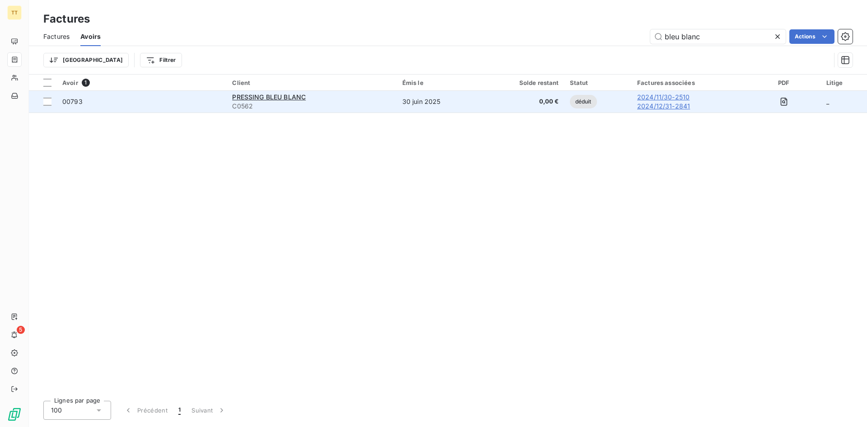
type input "bleu blanc"
click at [324, 101] on div "PRESSING BLEU BLANC" at bounding box center [311, 97] width 159 height 9
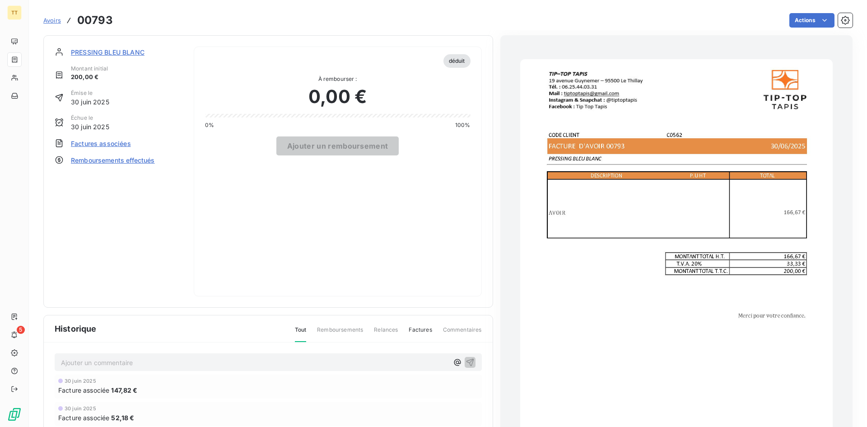
click at [614, 212] on img "button" at bounding box center [676, 280] width 313 height 442
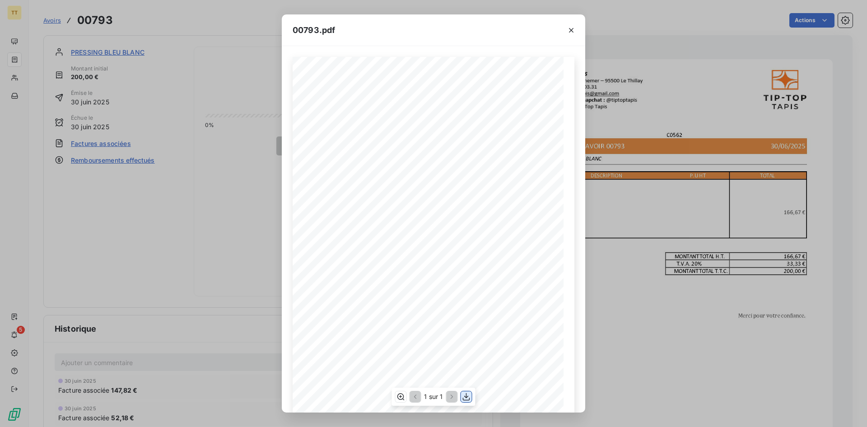
click at [466, 401] on icon "button" at bounding box center [466, 396] width 9 height 9
click at [571, 34] on icon "button" at bounding box center [571, 30] width 9 height 9
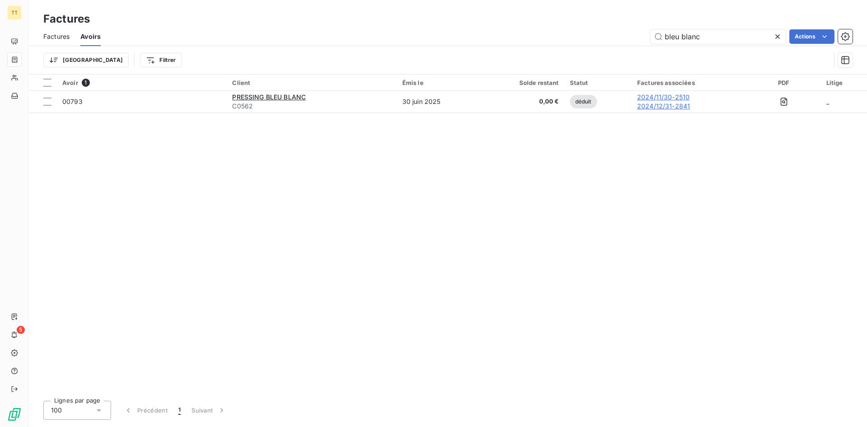
click at [61, 37] on span "Factures" at bounding box center [56, 36] width 26 height 9
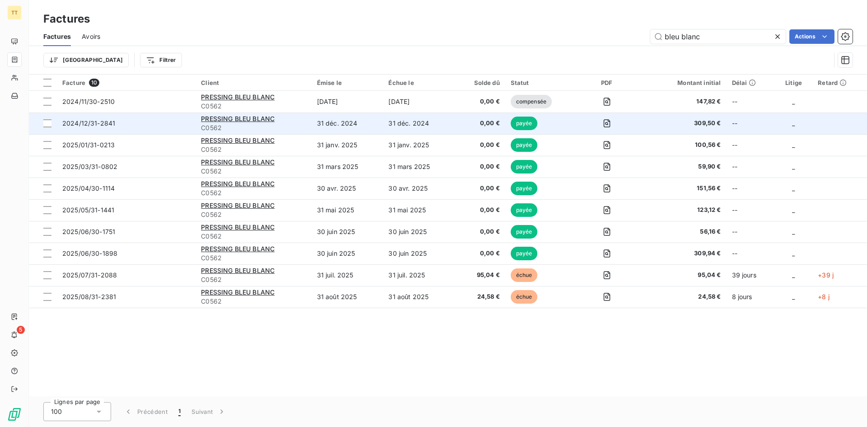
click at [478, 124] on span "0,00 €" at bounding box center [479, 123] width 39 height 9
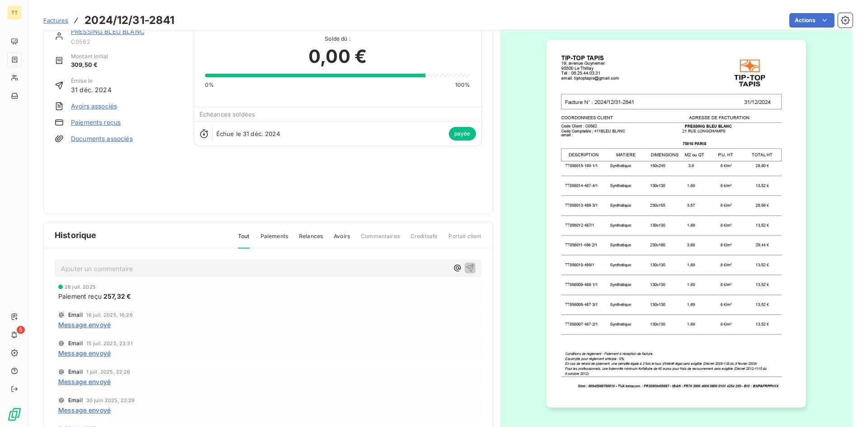
scroll to position [39, 0]
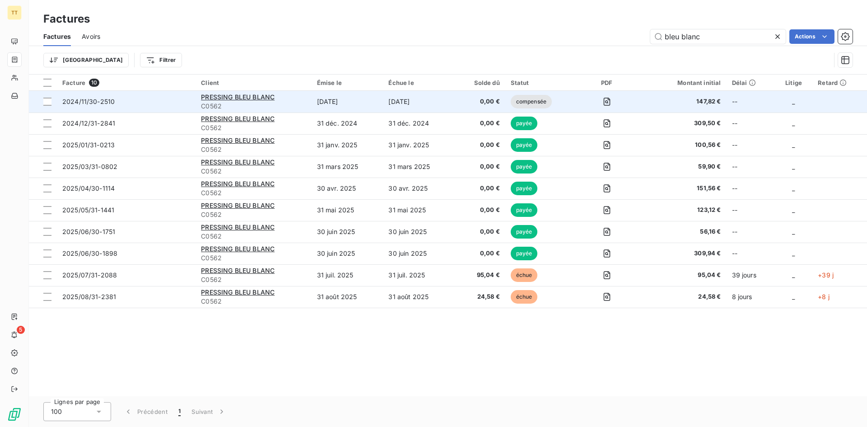
click at [453, 105] on td "[DATE]" at bounding box center [419, 102] width 72 height 22
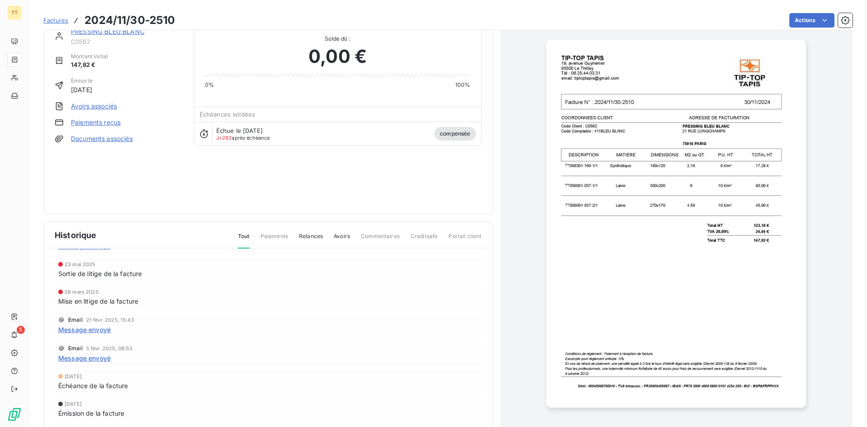
scroll to position [39, 0]
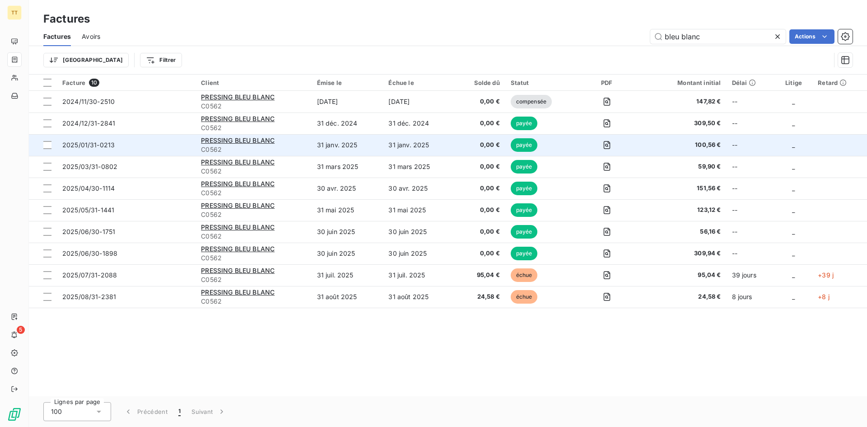
click at [490, 149] on span "0,00 €" at bounding box center [479, 144] width 39 height 9
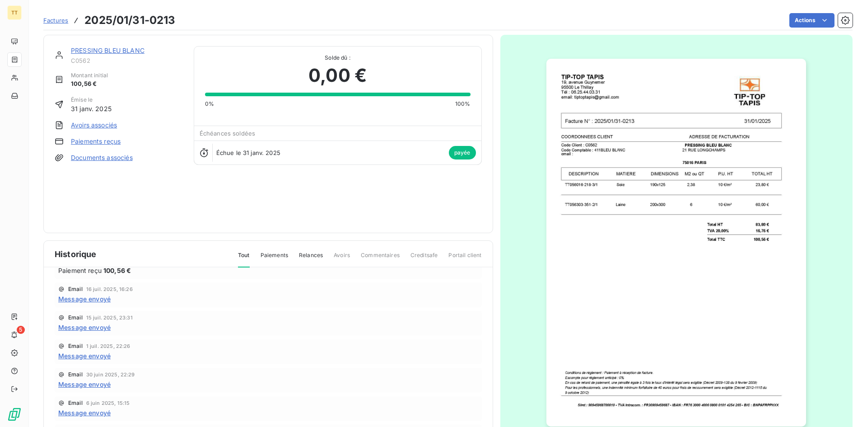
scroll to position [45, 0]
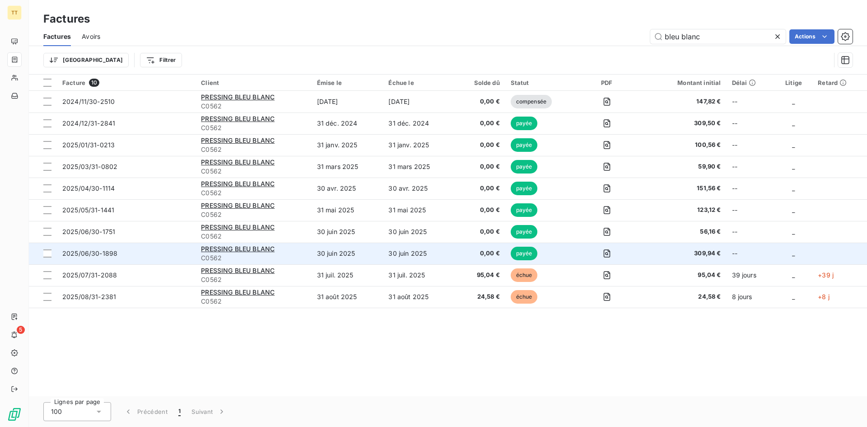
click at [377, 250] on td "30 juin 2025" at bounding box center [348, 254] width 72 height 22
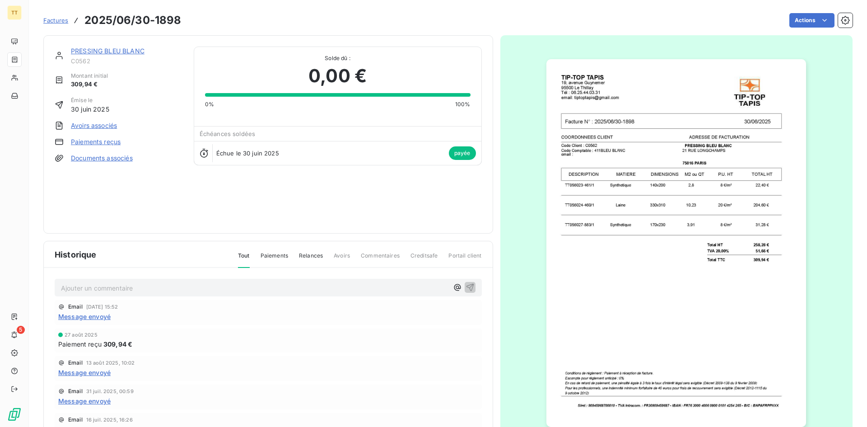
scroll to position [109, 0]
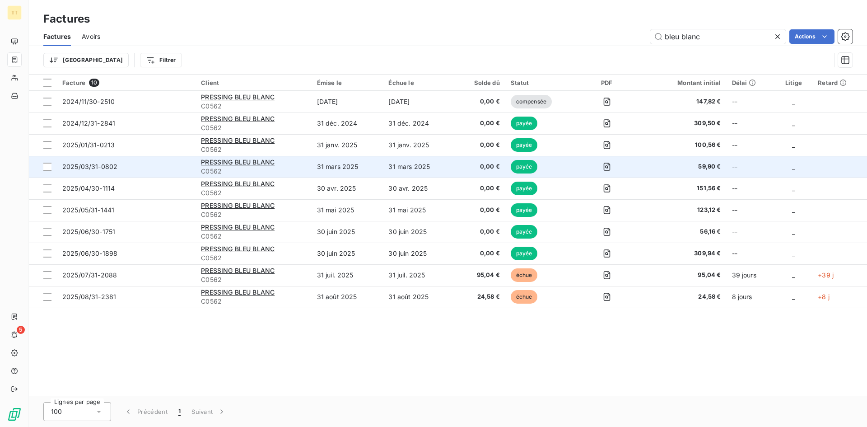
click at [468, 166] on span "0,00 €" at bounding box center [479, 166] width 39 height 9
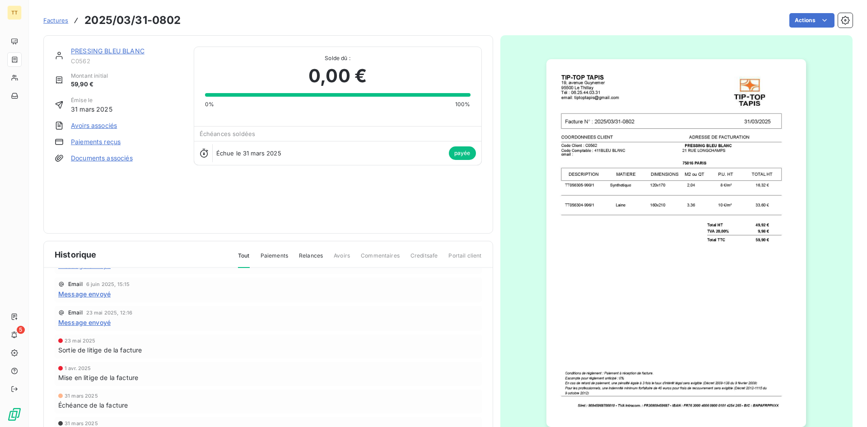
scroll to position [39, 0]
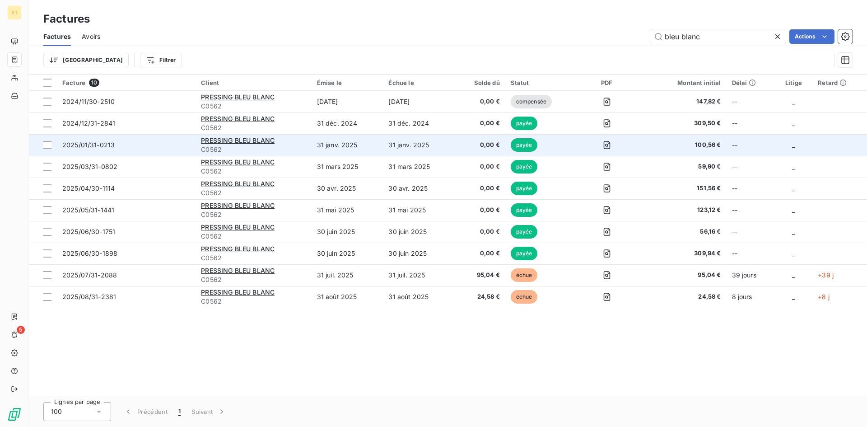
click at [460, 138] on td "0,00 €" at bounding box center [480, 145] width 50 height 22
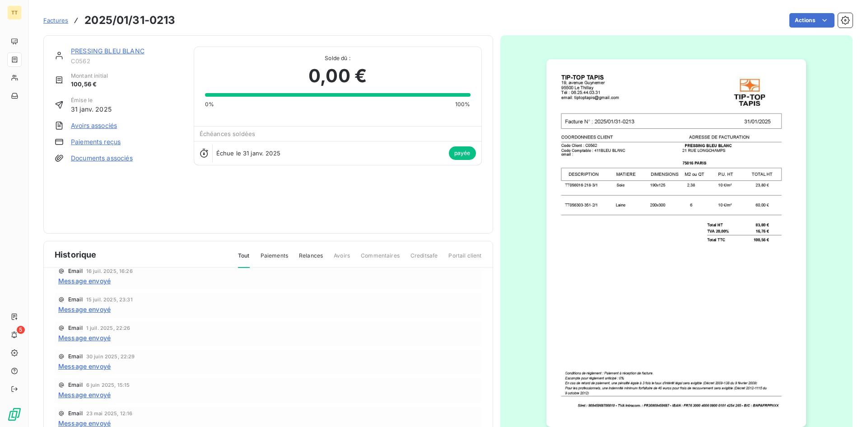
scroll to position [181, 0]
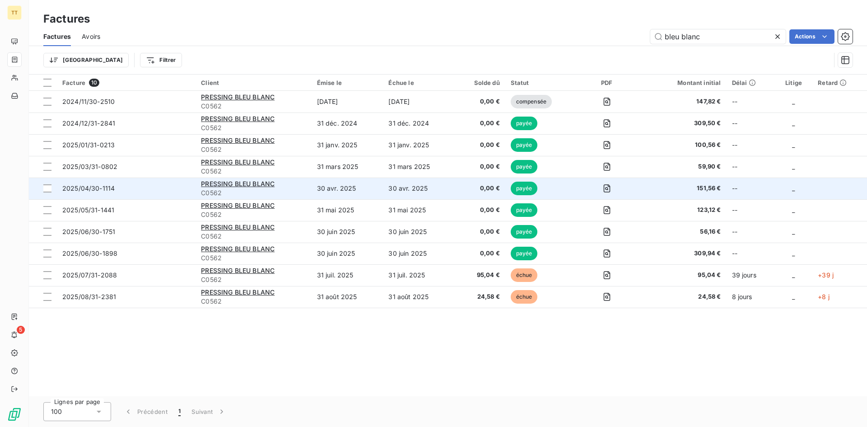
click at [479, 196] on td "0,00 €" at bounding box center [480, 189] width 50 height 22
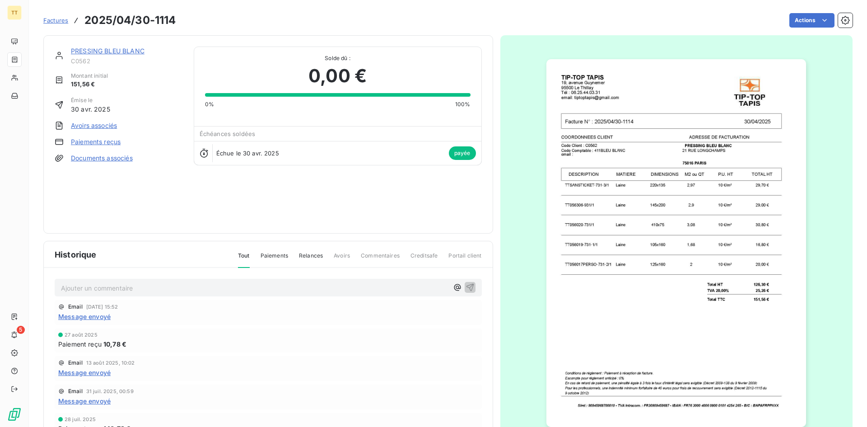
scroll to position [45, 0]
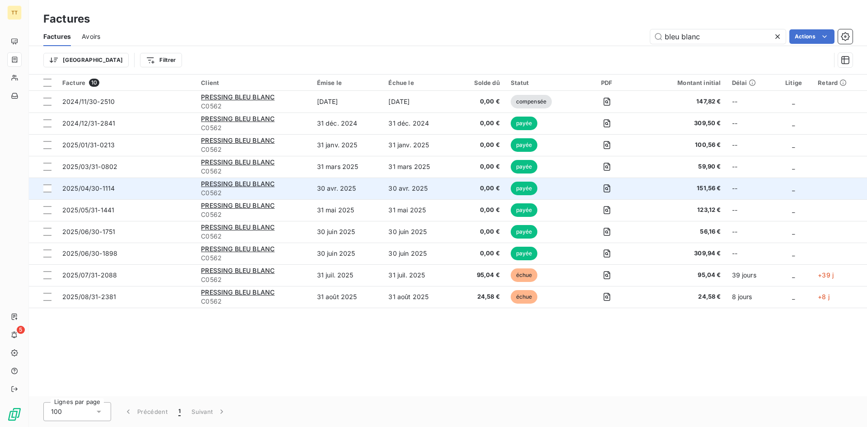
click at [358, 187] on td "30 avr. 2025" at bounding box center [348, 189] width 72 height 22
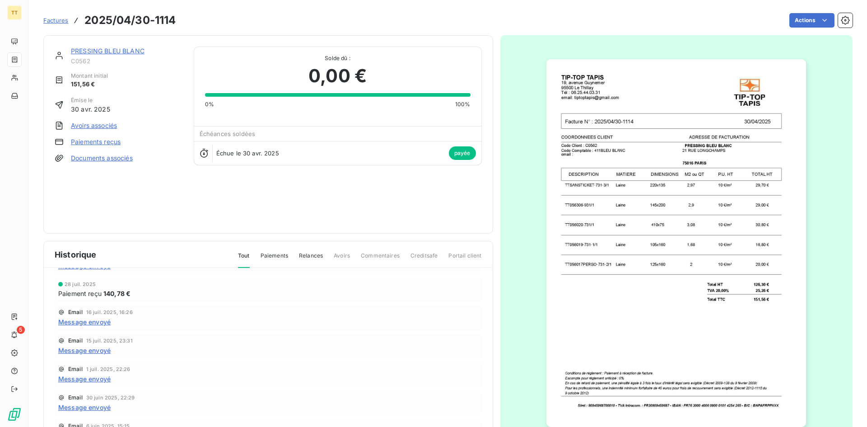
scroll to position [136, 0]
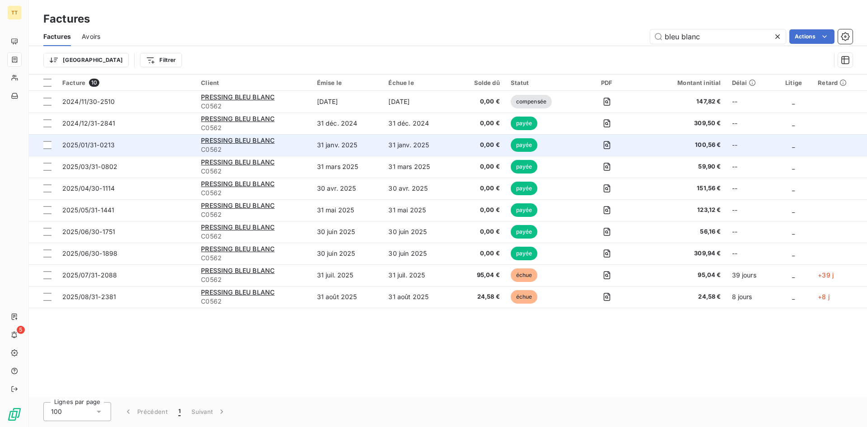
click at [461, 145] on td "0,00 €" at bounding box center [480, 145] width 50 height 22
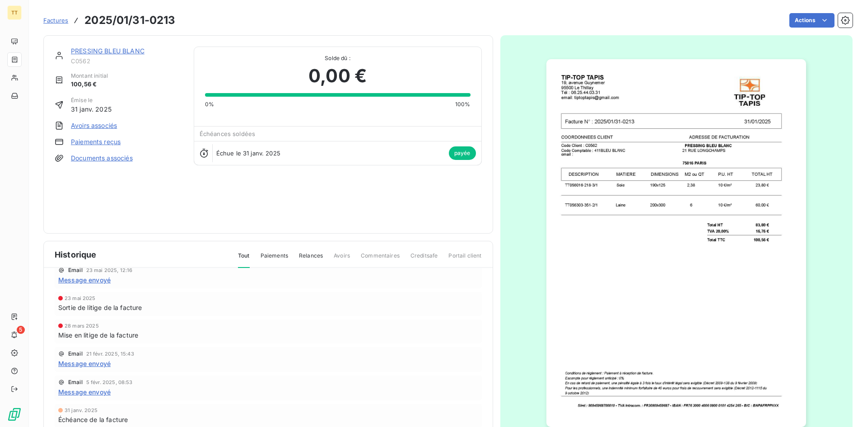
scroll to position [221, 0]
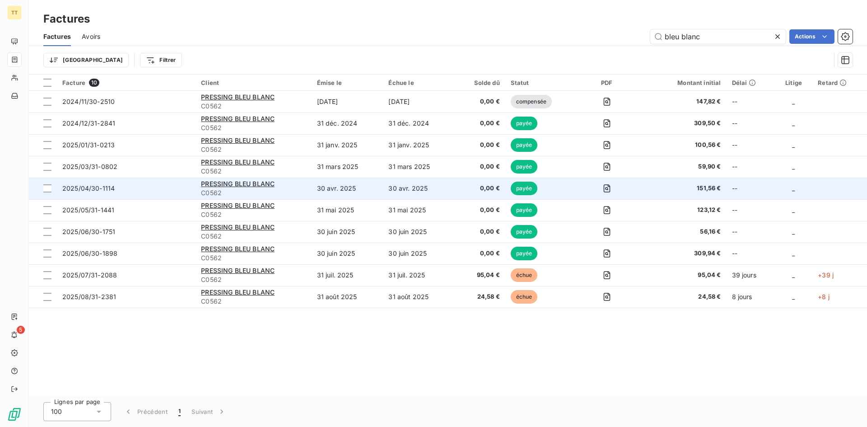
click at [436, 187] on td "30 avr. 2025" at bounding box center [419, 189] width 72 height 22
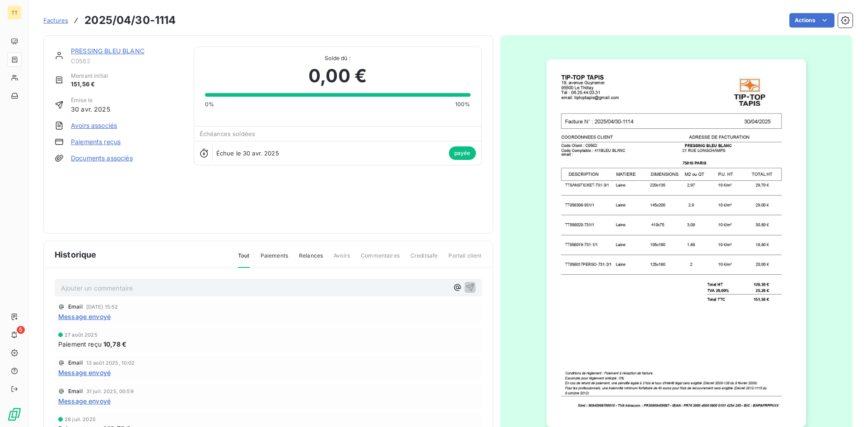
scroll to position [45, 0]
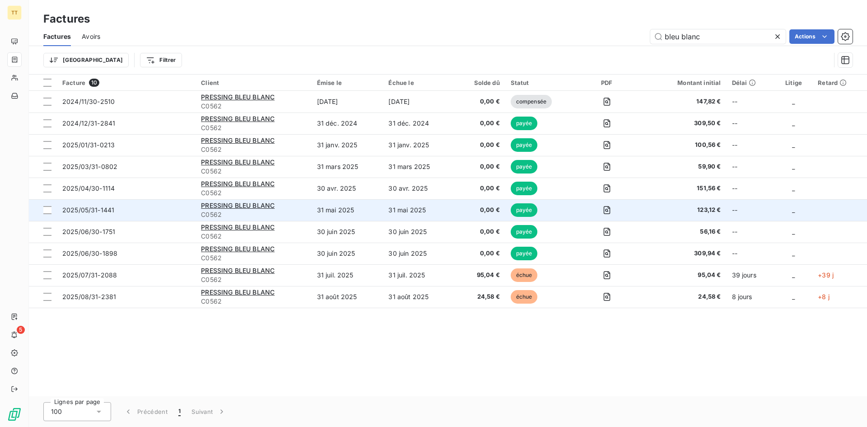
click at [398, 211] on td "31 mai 2025" at bounding box center [419, 210] width 72 height 22
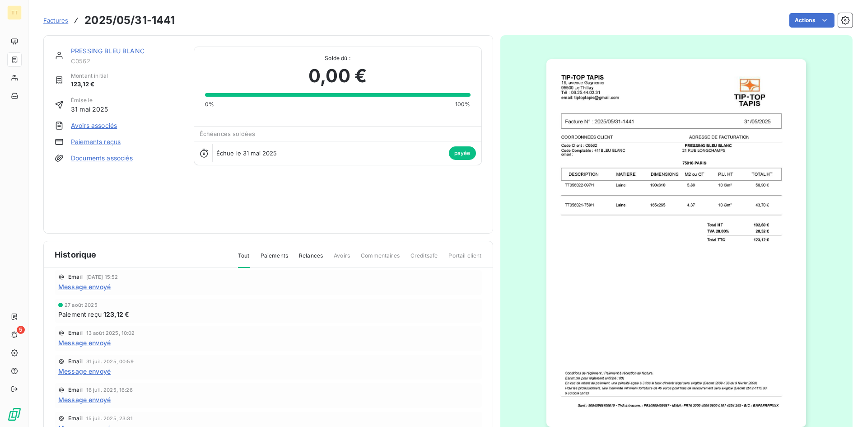
scroll to position [45, 0]
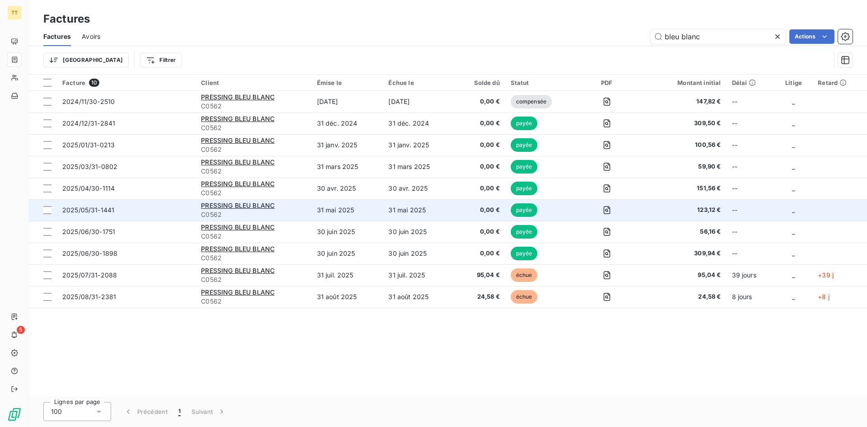
click at [450, 216] on td "31 mai 2025" at bounding box center [419, 210] width 72 height 22
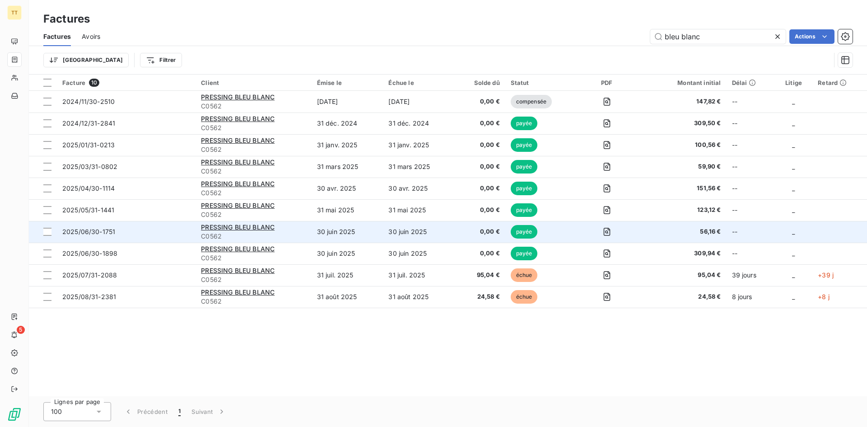
click at [429, 237] on td "30 juin 2025" at bounding box center [419, 232] width 72 height 22
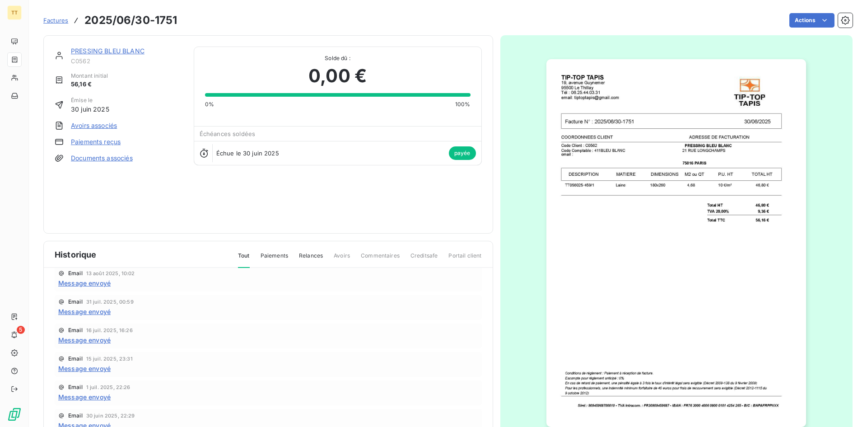
scroll to position [90, 0]
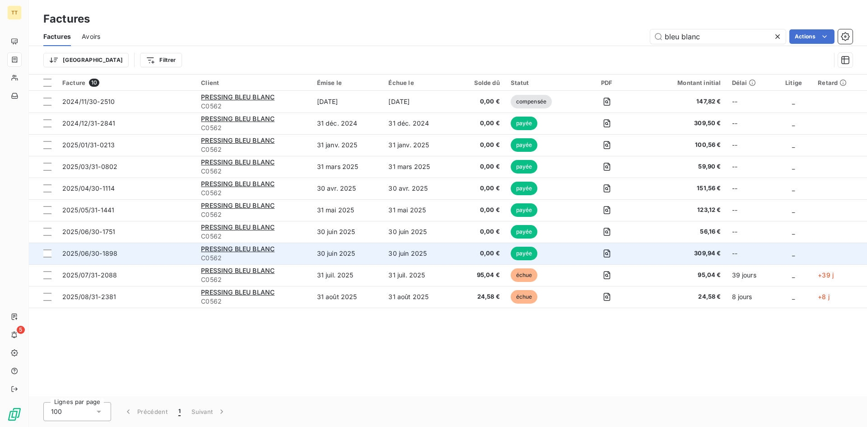
click at [481, 254] on span "0,00 €" at bounding box center [479, 253] width 39 height 9
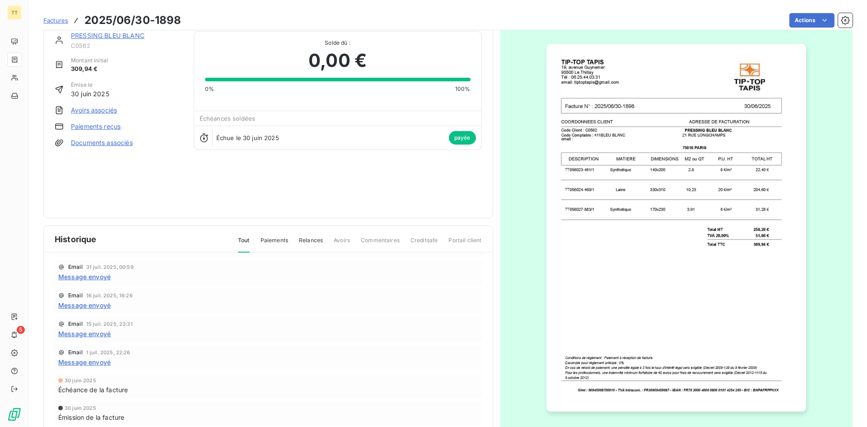
scroll to position [39, 0]
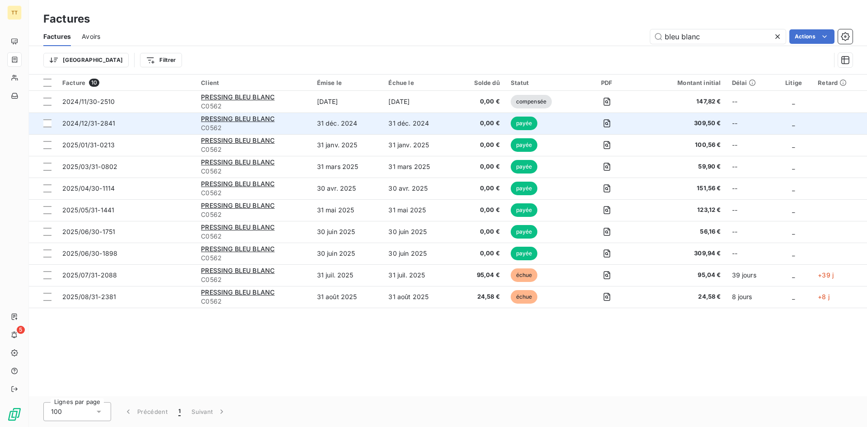
click at [472, 118] on td "0,00 €" at bounding box center [480, 123] width 50 height 22
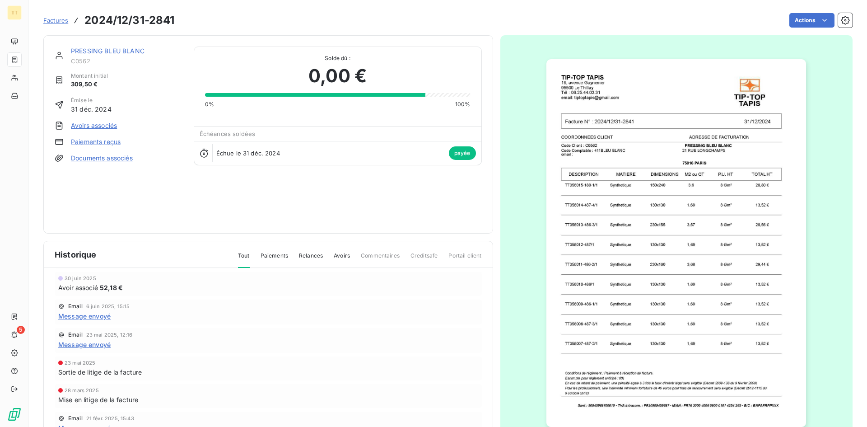
scroll to position [181, 0]
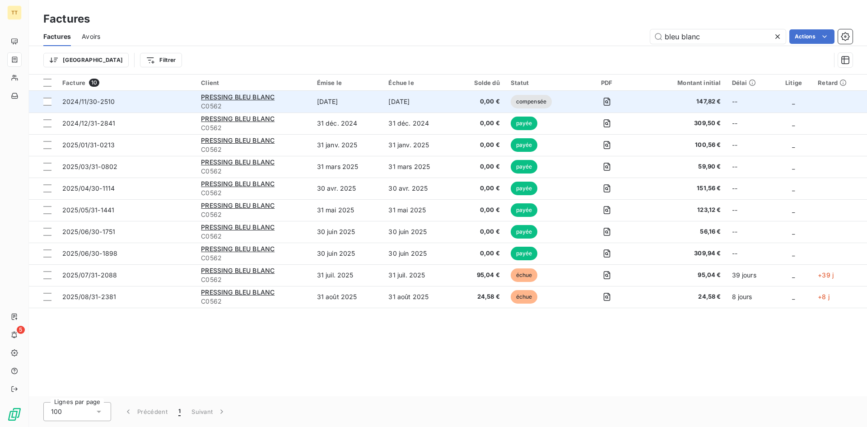
click at [421, 97] on td "[DATE]" at bounding box center [419, 102] width 72 height 22
click at [476, 109] on td "0,00 €" at bounding box center [480, 102] width 50 height 22
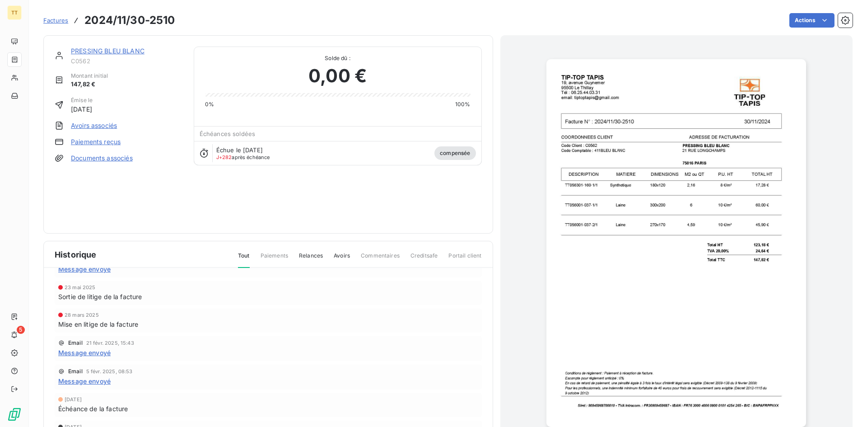
scroll to position [107, 0]
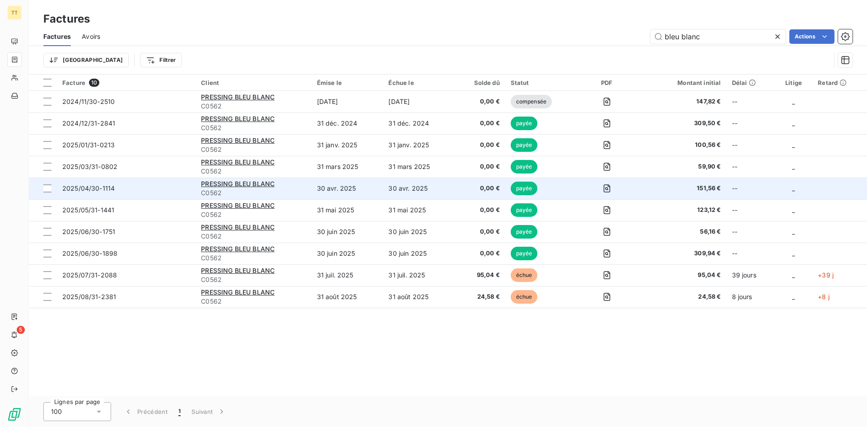
click at [464, 187] on span "0,00 €" at bounding box center [479, 188] width 39 height 9
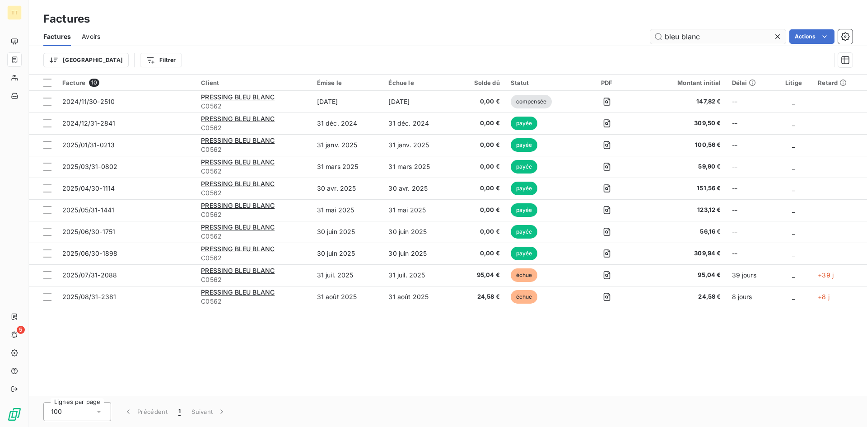
click at [715, 39] on input "bleu blanc" at bounding box center [719, 36] width 136 height 14
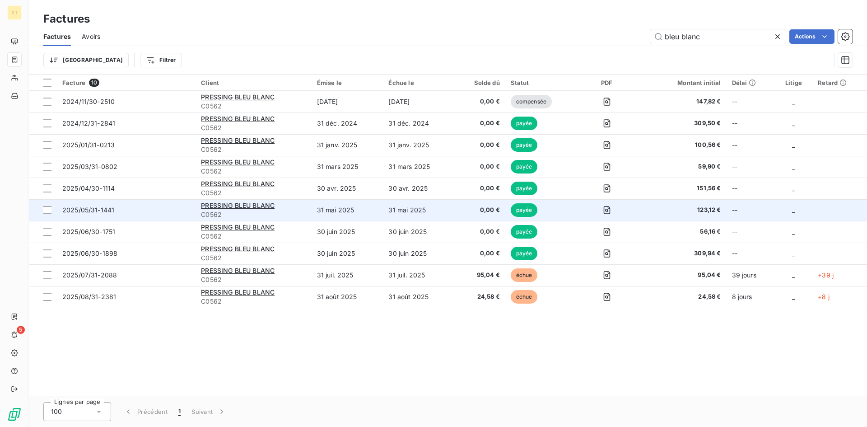
click at [407, 210] on td "31 mai 2025" at bounding box center [419, 210] width 72 height 22
click at [357, 220] on td "31 mai 2025" at bounding box center [348, 210] width 72 height 22
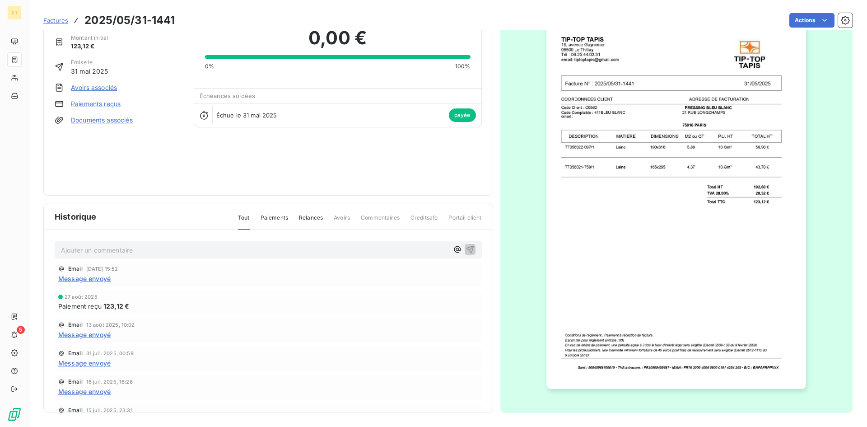
scroll to position [39, 0]
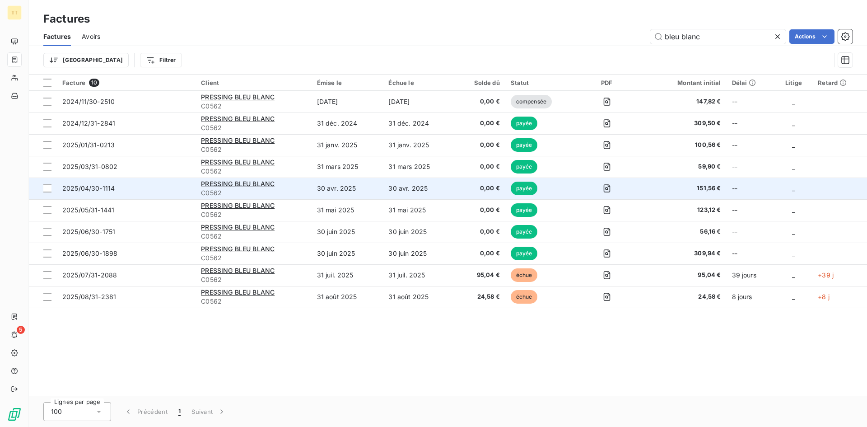
click at [370, 198] on td "30 avr. 2025" at bounding box center [348, 189] width 72 height 22
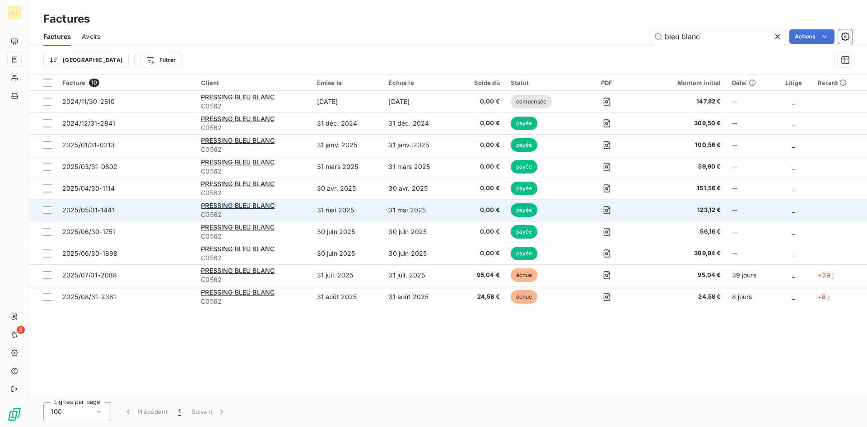
click at [440, 208] on td "31 mai 2025" at bounding box center [419, 210] width 72 height 22
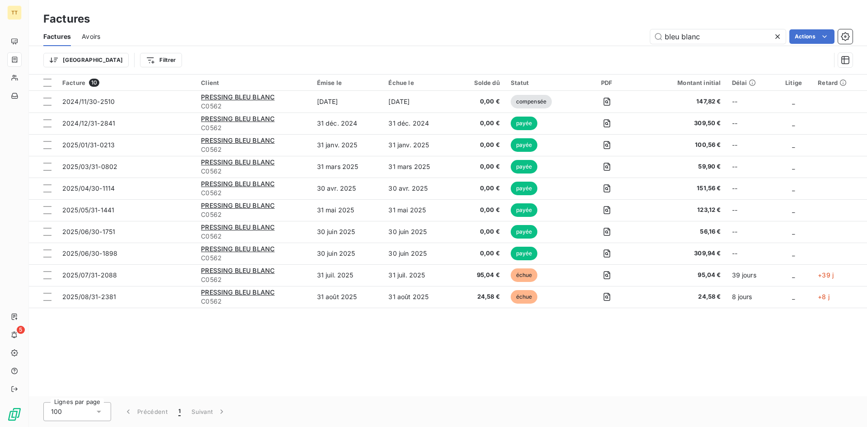
click at [707, 44] on div "Factures Avoirs bleu blanc Actions" at bounding box center [448, 36] width 838 height 19
click at [698, 37] on input "bleu blanc" at bounding box center [719, 36] width 136 height 14
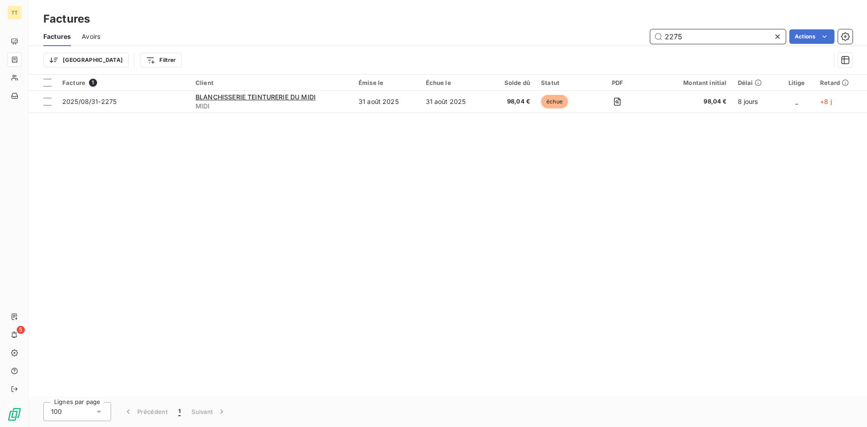
click at [733, 31] on input "2275" at bounding box center [719, 36] width 136 height 14
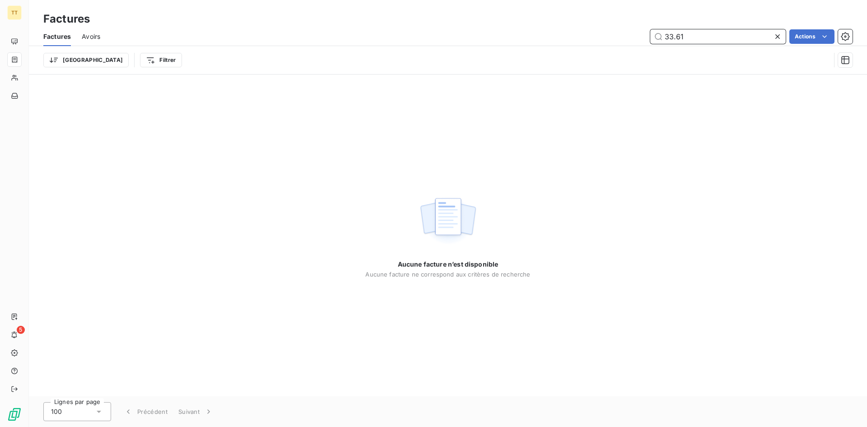
click at [712, 31] on input "33.61" at bounding box center [719, 36] width 136 height 14
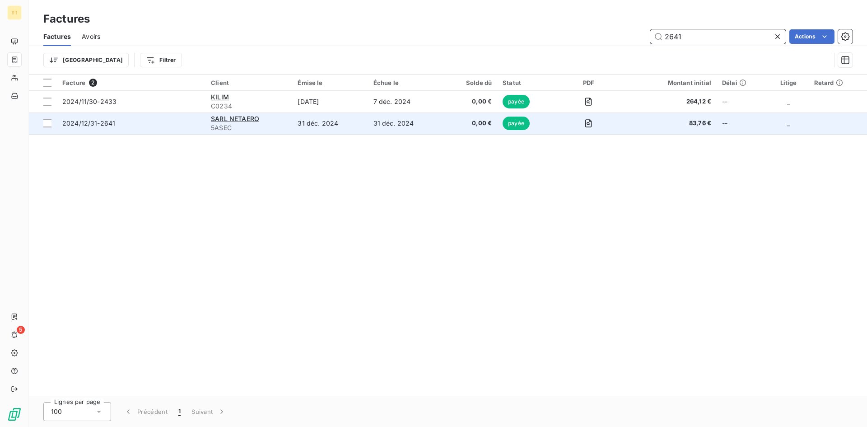
type input "2641"
click at [303, 126] on td "31 déc. 2024" at bounding box center [329, 123] width 75 height 22
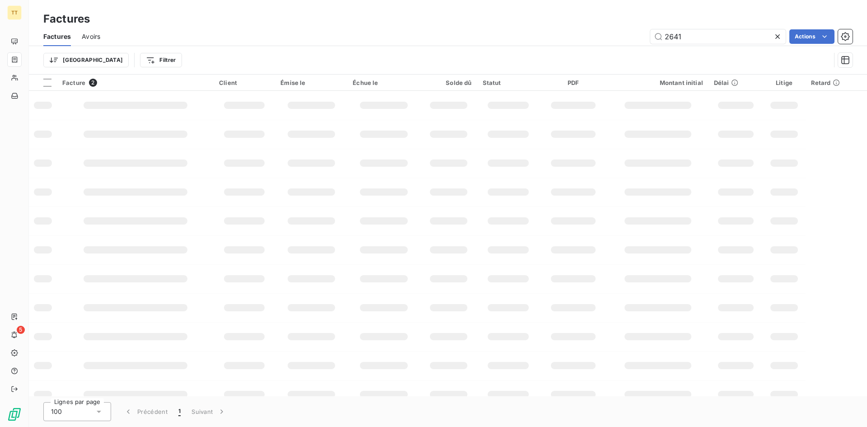
drag, startPoint x: 94, startPoint y: 39, endPoint x: 106, endPoint y: 43, distance: 13.3
click at [94, 39] on span "Avoirs" at bounding box center [91, 36] width 19 height 9
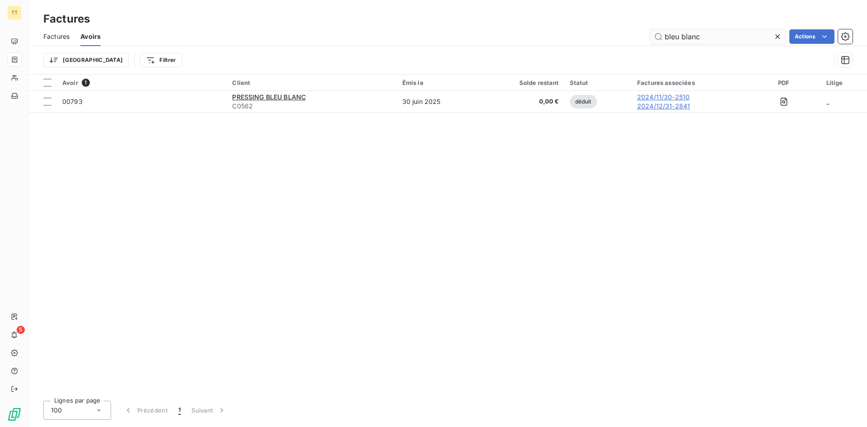
click at [720, 40] on input "bleu blanc" at bounding box center [719, 36] width 136 height 14
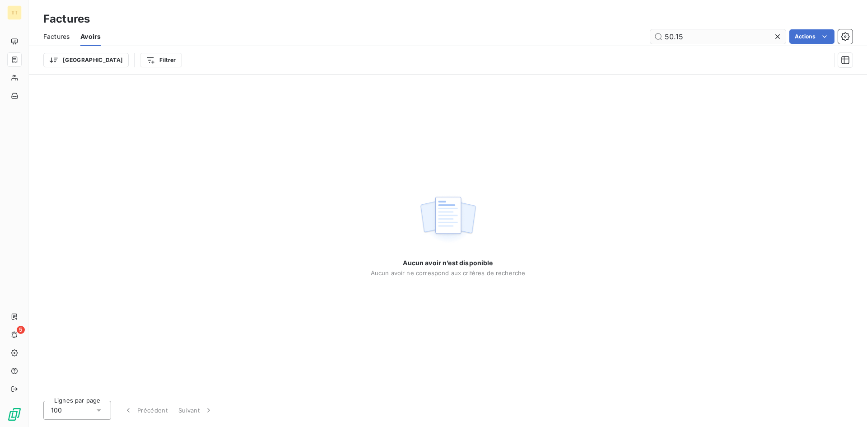
click at [722, 34] on input "50.15" at bounding box center [719, 36] width 136 height 14
click at [721, 34] on input "50.15" at bounding box center [719, 36] width 136 height 14
click at [719, 34] on input "50.15" at bounding box center [719, 36] width 136 height 14
click at [673, 38] on input "50.15" at bounding box center [719, 36] width 136 height 14
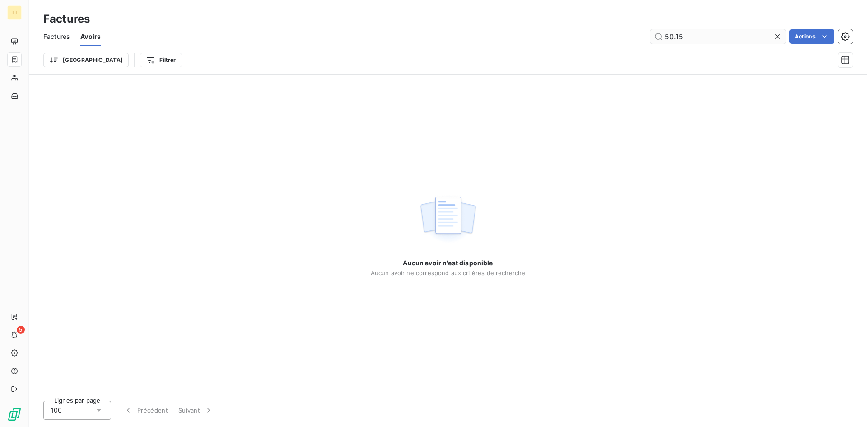
click at [673, 38] on input "50.15" at bounding box center [719, 36] width 136 height 14
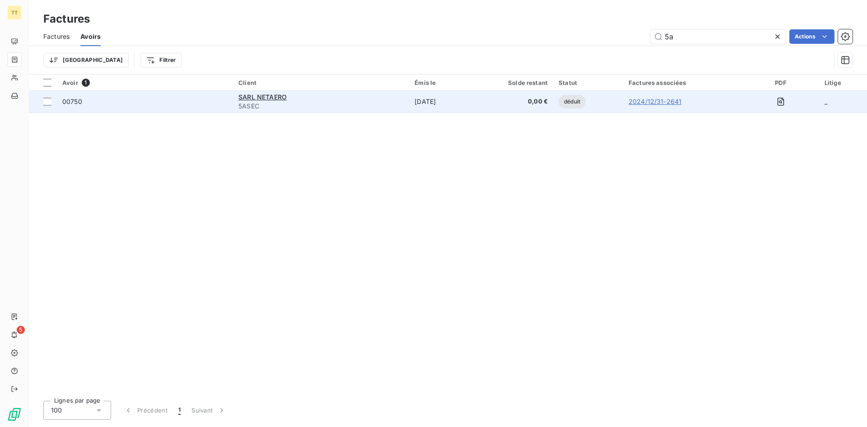
type input "5a"
click at [465, 108] on td "[DATE]" at bounding box center [437, 102] width 56 height 22
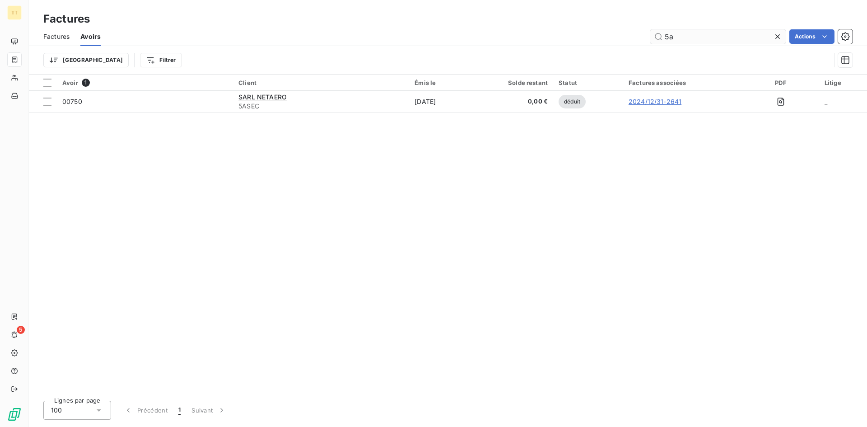
click at [714, 33] on input "5a" at bounding box center [719, 36] width 136 height 14
click at [715, 33] on input "5a" at bounding box center [719, 36] width 136 height 14
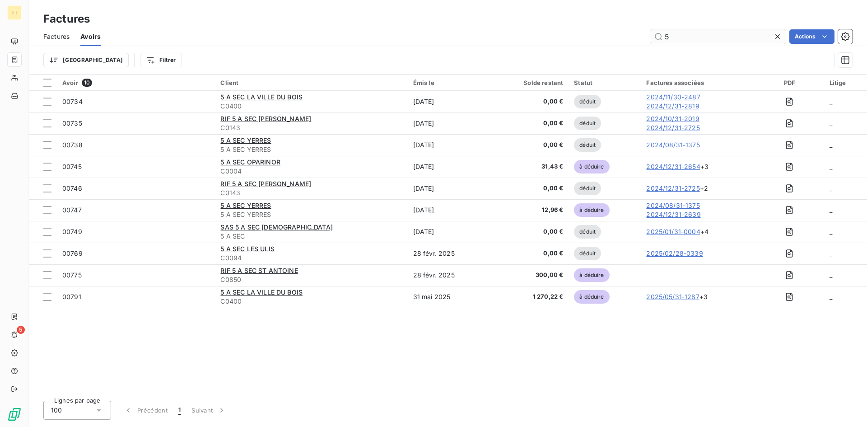
type input "5"
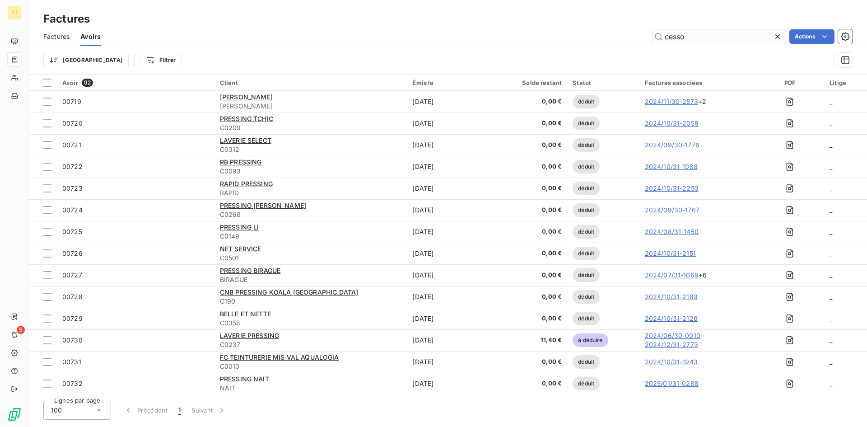
type input "cesson"
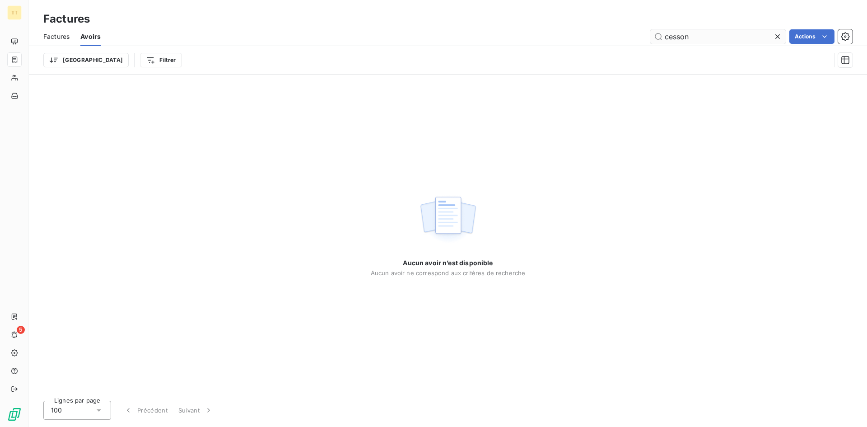
click at [715, 33] on input "cesson" at bounding box center [719, 36] width 136 height 14
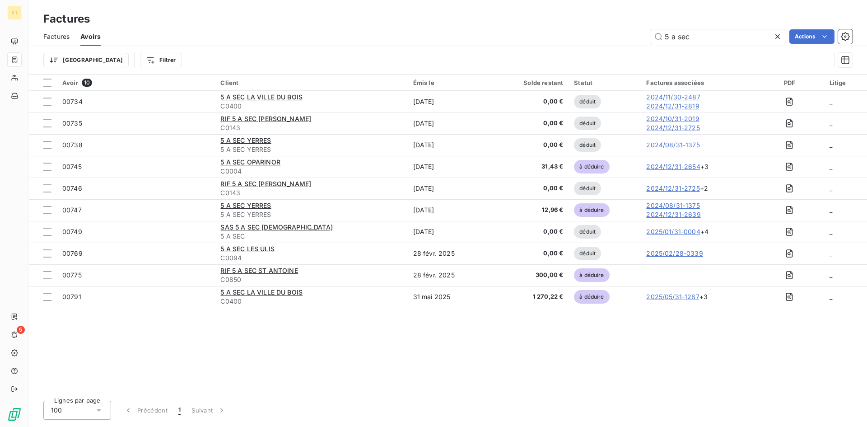
type input "5 a sec"
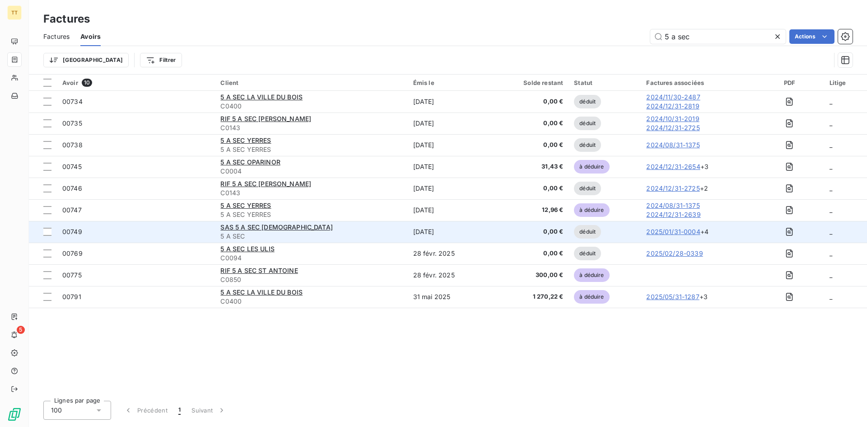
click at [348, 236] on span "5 A SEC" at bounding box center [311, 236] width 182 height 9
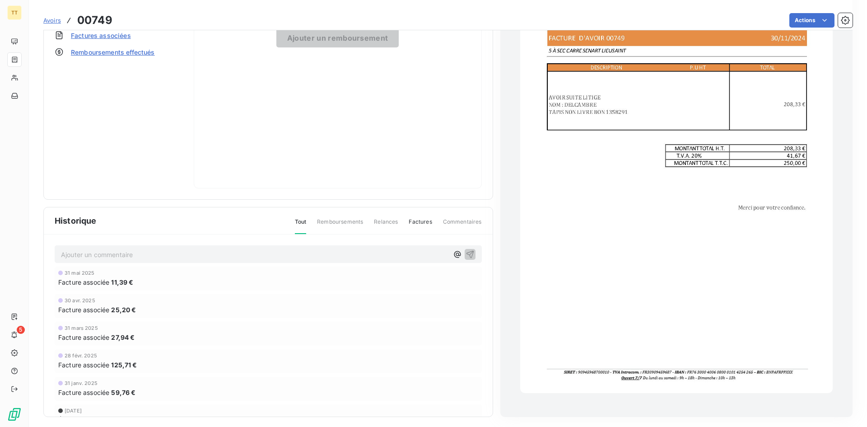
scroll to position [22, 0]
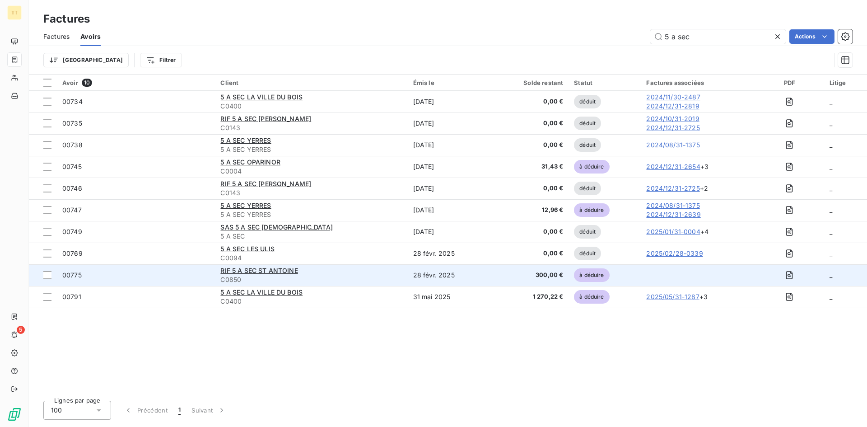
click at [508, 279] on td "300,00 €" at bounding box center [529, 275] width 79 height 22
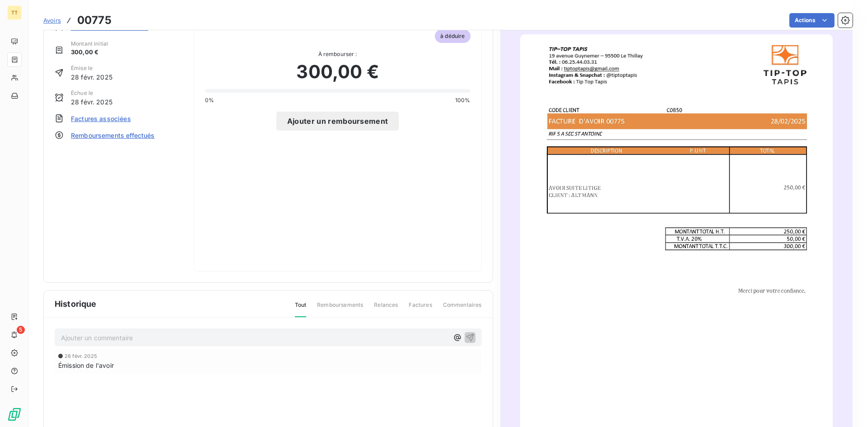
scroll to position [108, 0]
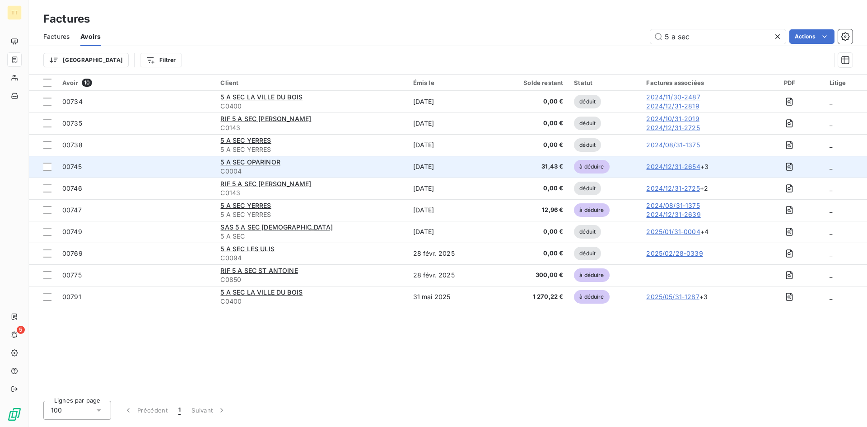
click at [504, 162] on td "31,43 €" at bounding box center [529, 167] width 79 height 22
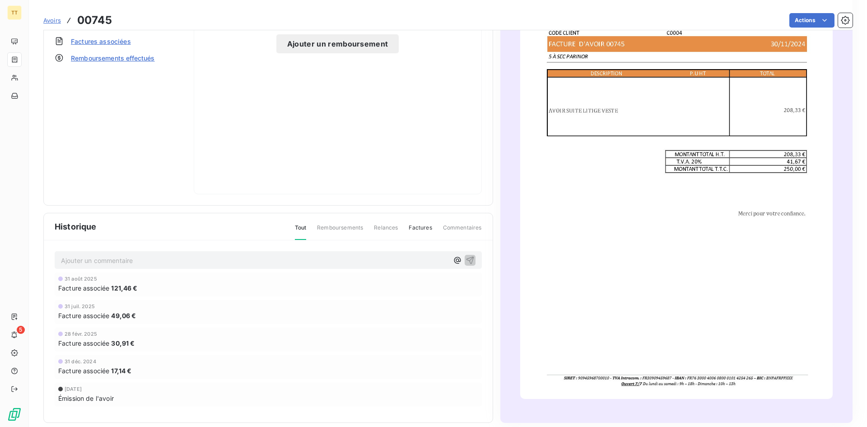
scroll to position [108, 0]
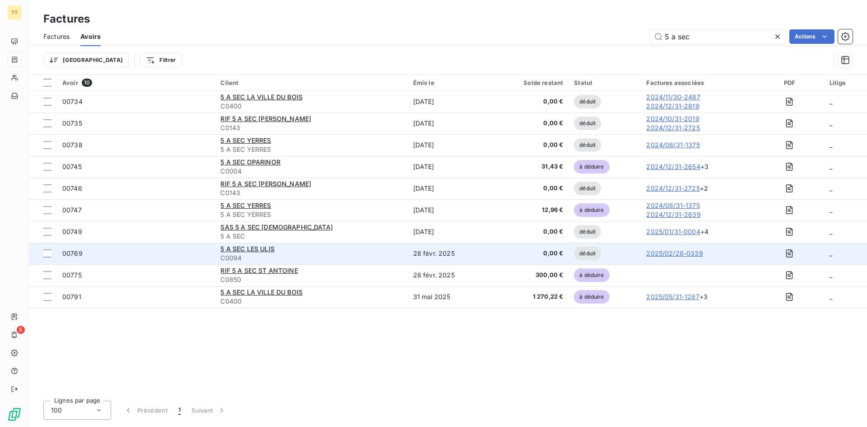
click at [347, 254] on span "C0094" at bounding box center [311, 257] width 182 height 9
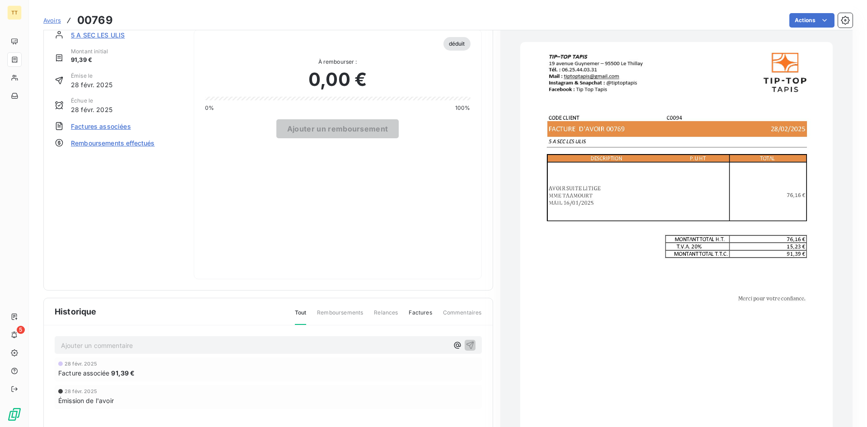
scroll to position [46, 0]
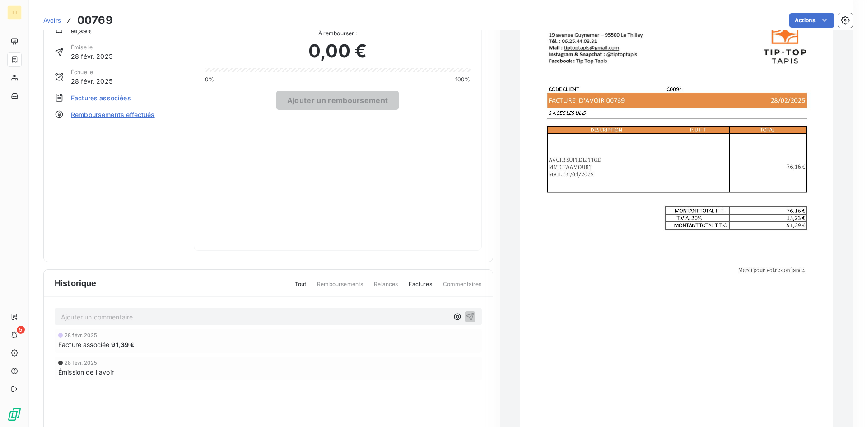
click at [659, 173] on img "button" at bounding box center [676, 235] width 313 height 442
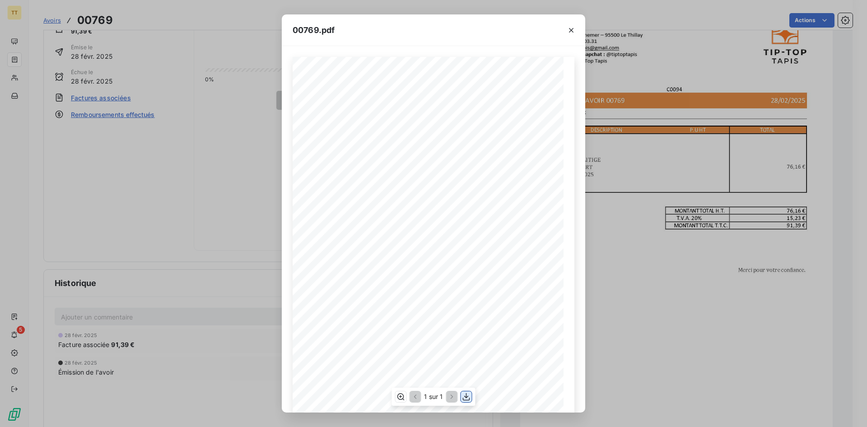
click at [465, 394] on icon "button" at bounding box center [466, 396] width 9 height 9
